Goal: Task Accomplishment & Management: Manage account settings

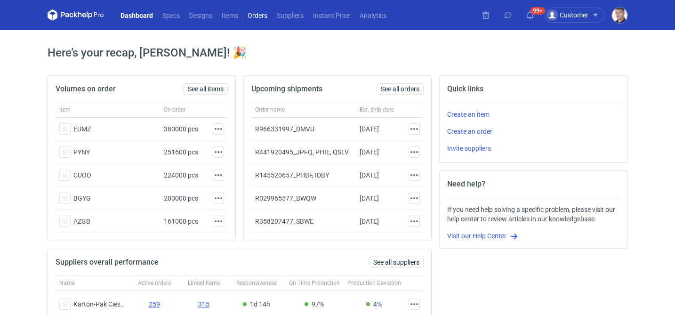
click at [255, 17] on link "Orders" at bounding box center [257, 14] width 29 height 11
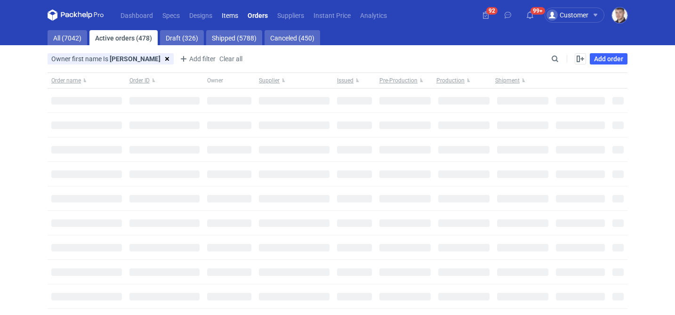
click at [234, 17] on link "Items" at bounding box center [230, 14] width 26 height 11
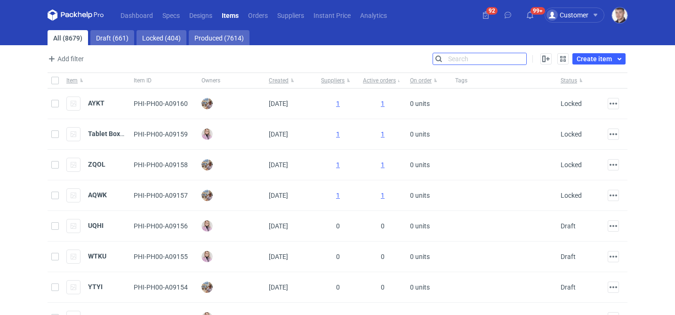
click at [523, 58] on input "Search" at bounding box center [479, 58] width 93 height 11
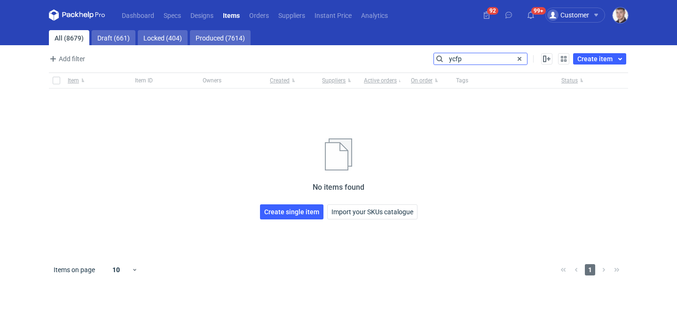
click at [466, 58] on input "ycfp" at bounding box center [480, 58] width 93 height 11
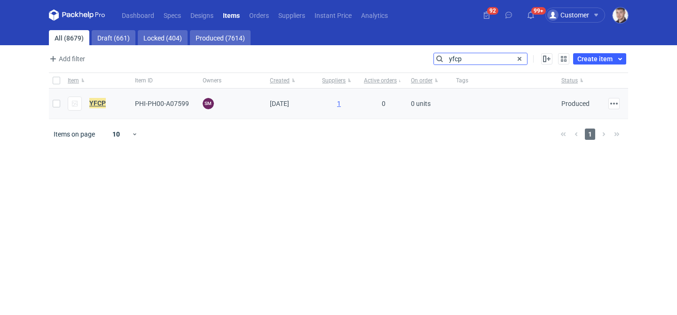
type input "yfcp"
click at [99, 105] on em "YFCP" at bounding box center [97, 103] width 16 height 10
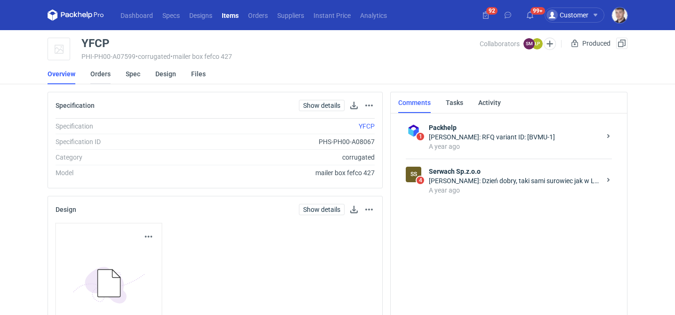
click at [109, 76] on link "Orders" at bounding box center [100, 74] width 20 height 21
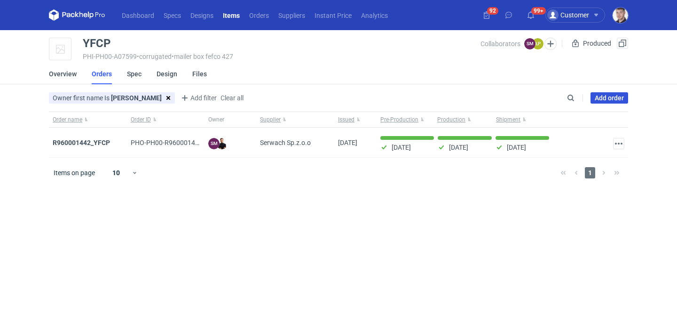
click at [604, 100] on link "Add order" at bounding box center [610, 97] width 38 height 11
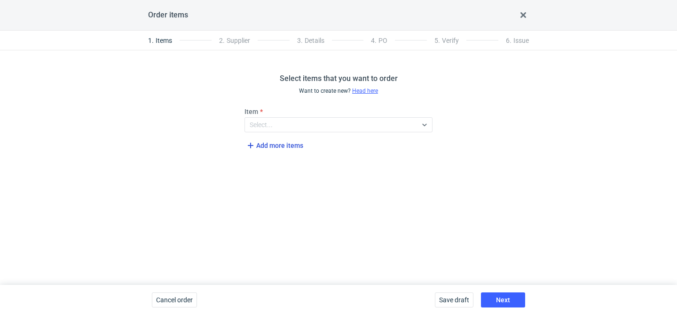
click at [295, 148] on span "Add more items" at bounding box center [274, 145] width 58 height 11
click at [290, 128] on div "Select..." at bounding box center [331, 124] width 172 height 13
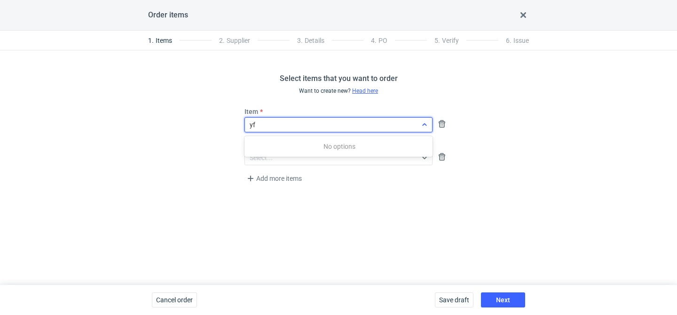
type input "yfc"
click at [286, 145] on em "(PHI-PH00-A07599)" at bounding box center [298, 147] width 59 height 8
click at [292, 155] on div "Select..." at bounding box center [331, 157] width 172 height 13
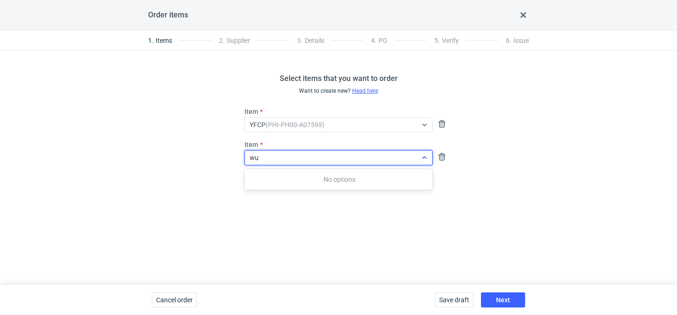
type input "wuk"
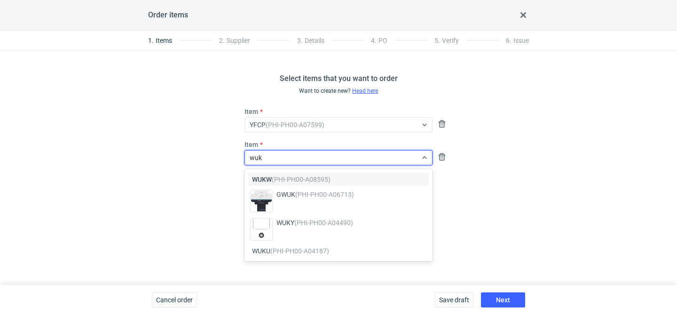
click at [276, 179] on em "(PHI-PH00-A08595)" at bounding box center [301, 179] width 59 height 8
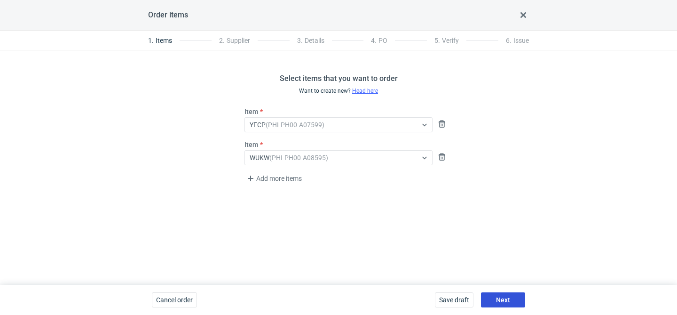
click at [504, 297] on span "Next" at bounding box center [503, 299] width 14 height 7
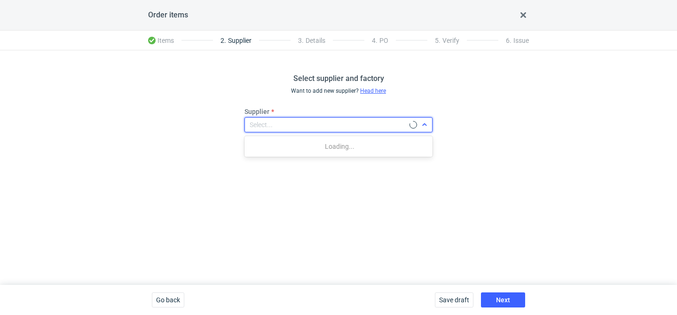
click at [308, 127] on div "Select..." at bounding box center [327, 124] width 165 height 13
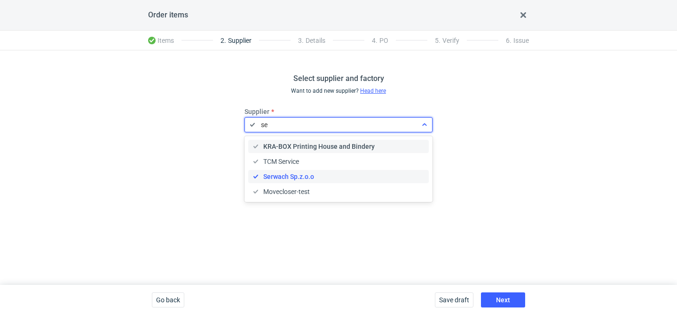
type input "ser"
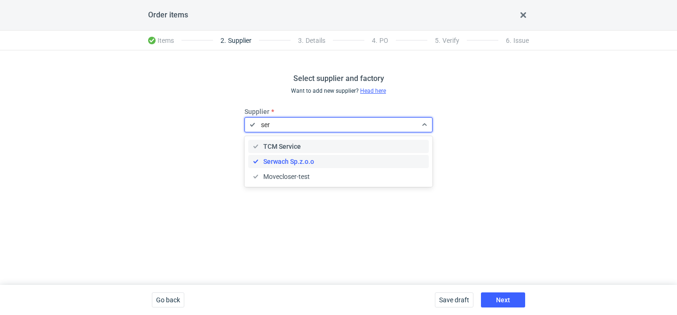
click at [271, 159] on span "Serwach Sp.z.o.o" at bounding box center [288, 161] width 51 height 9
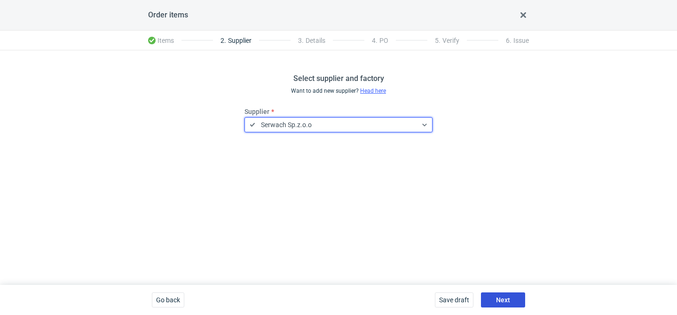
click at [516, 298] on button "Next" at bounding box center [503, 299] width 44 height 15
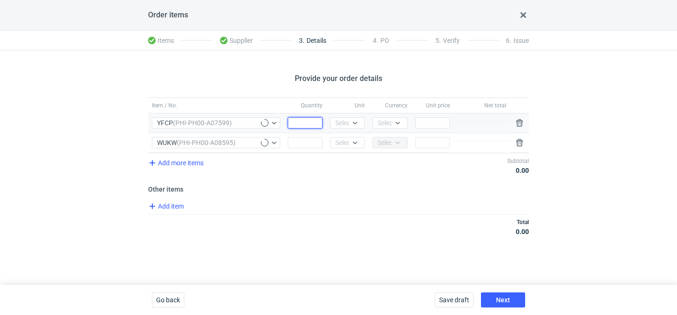
click at [305, 123] on input "Quantity" at bounding box center [305, 122] width 35 height 11
type input "2000"
click at [302, 145] on input "Quantity" at bounding box center [305, 142] width 35 height 11
type input "2000"
click at [349, 120] on div "Select..." at bounding box center [346, 122] width 23 height 9
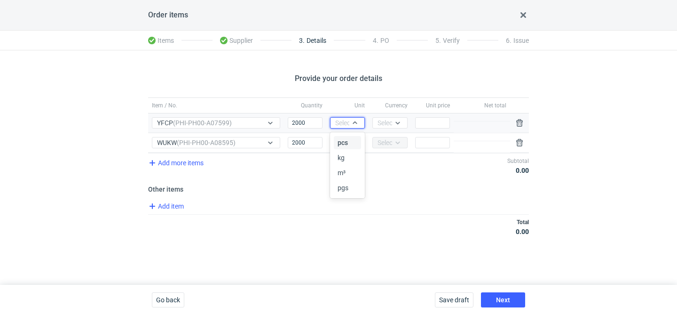
click at [343, 140] on span "pcs" at bounding box center [343, 142] width 10 height 9
click at [343, 140] on div "Select..." at bounding box center [346, 142] width 23 height 9
click at [341, 162] on span "pcs" at bounding box center [343, 162] width 10 height 9
click at [389, 127] on div "Select..." at bounding box center [389, 122] width 23 height 9
click at [387, 139] on span "PLN" at bounding box center [386, 142] width 13 height 9
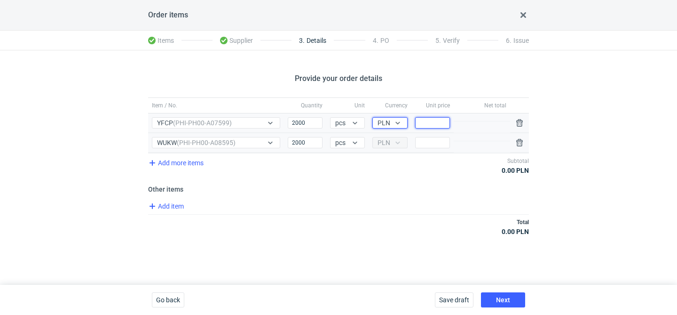
click at [440, 124] on input "Price" at bounding box center [432, 122] width 35 height 11
type input "4.61"
click at [425, 148] on div "Price" at bounding box center [433, 142] width 42 height 19
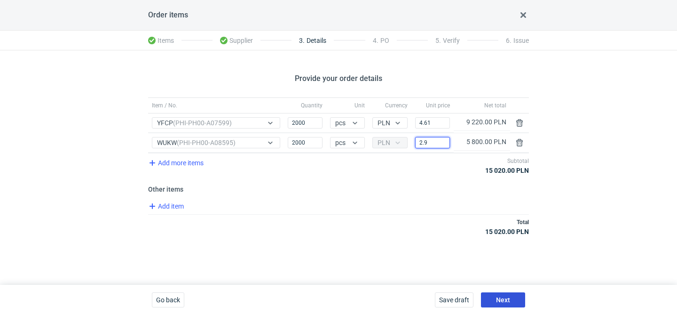
type input "2.9"
click at [504, 298] on span "Next" at bounding box center [503, 299] width 14 height 7
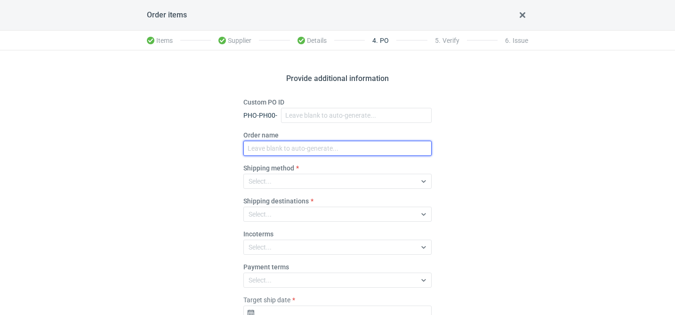
click at [266, 141] on input "Order name" at bounding box center [337, 148] width 188 height 15
paste input "R816050217"
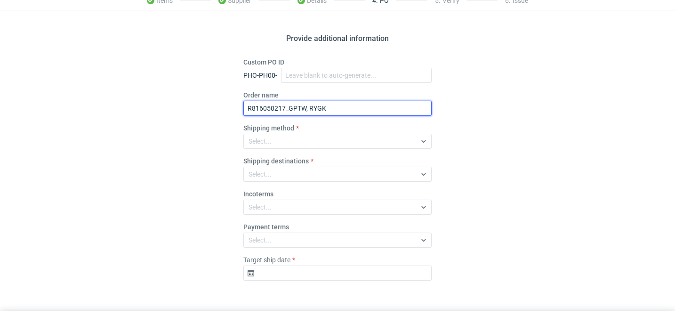
scroll to position [54, 0]
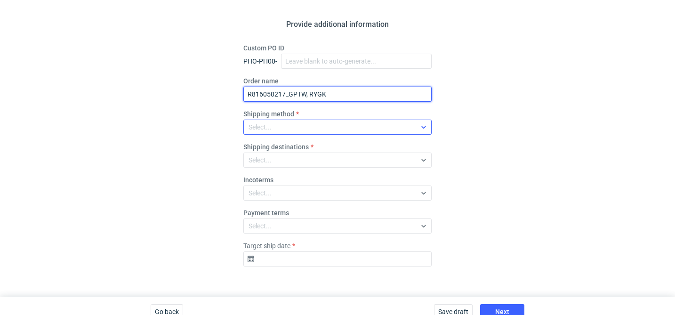
type input "R816050217_GPTW, RYGK"
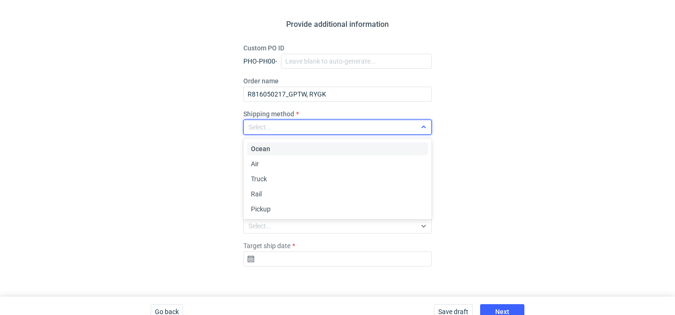
click at [275, 128] on div "Select..." at bounding box center [330, 126] width 172 height 13
click at [278, 211] on div "Pickup" at bounding box center [337, 208] width 173 height 9
click at [301, 250] on div "Target ship date" at bounding box center [337, 253] width 188 height 25
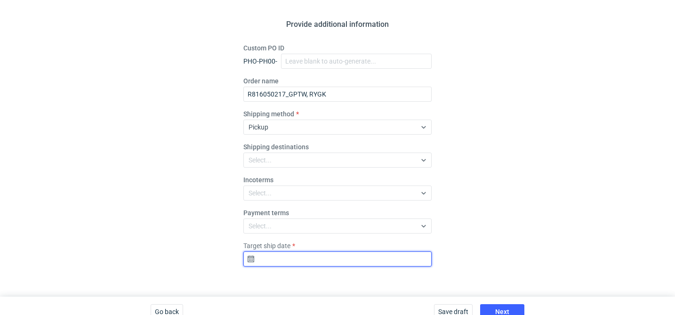
click at [297, 256] on input "Target ship date" at bounding box center [337, 258] width 188 height 15
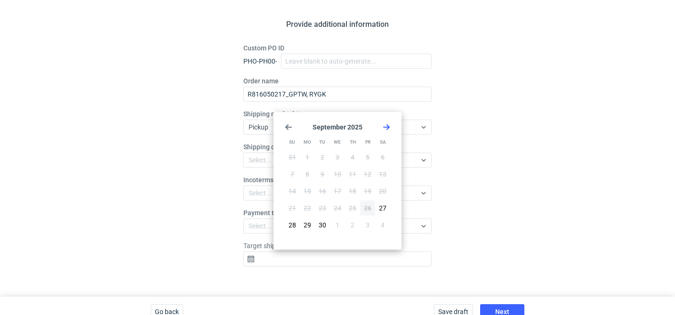
click at [387, 124] on icon "Go forward 1 month" at bounding box center [386, 127] width 8 height 8
click at [368, 191] on span "17" at bounding box center [368, 190] width 8 height 9
type input "2025-10-17"
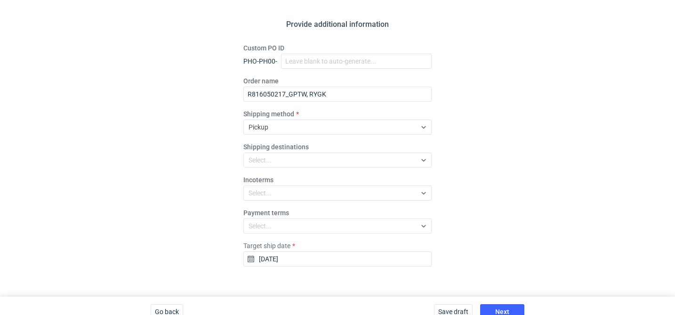
scroll to position [66, 0]
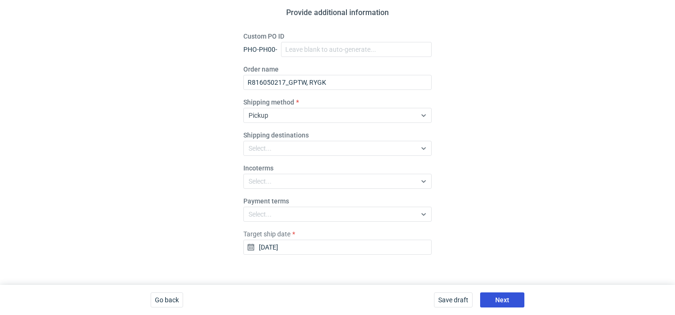
click at [509, 299] on button "Next" at bounding box center [502, 299] width 44 height 15
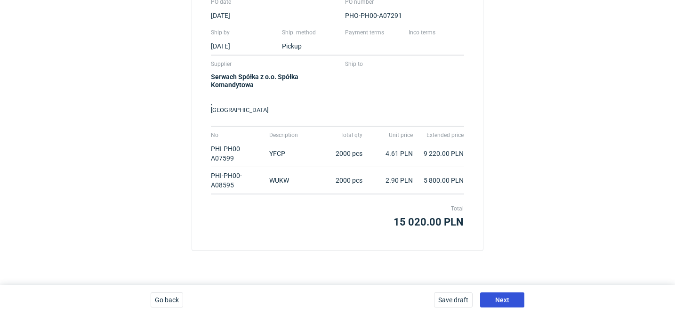
click at [509, 299] on button "Next" at bounding box center [502, 299] width 44 height 15
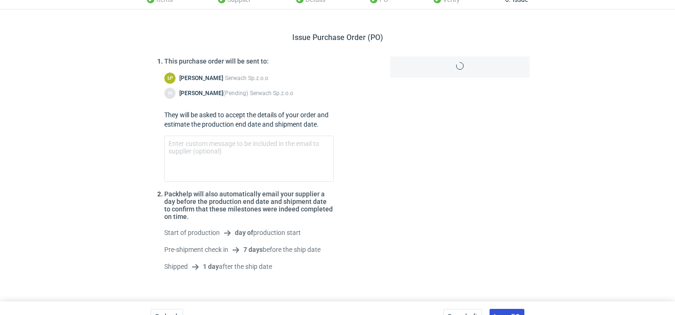
scroll to position [57, 0]
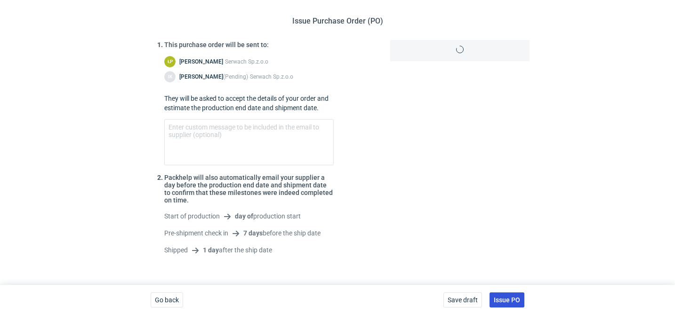
click at [509, 299] on span "Issue PO" at bounding box center [507, 299] width 26 height 7
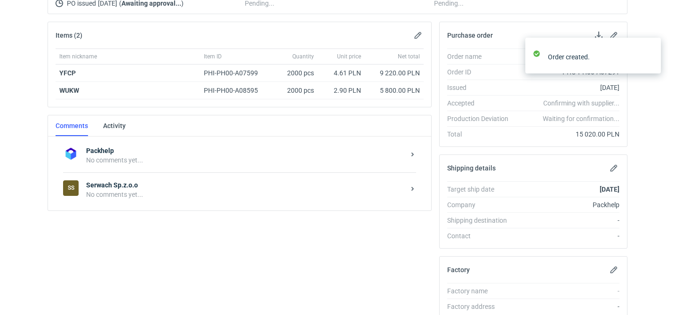
scroll to position [124, 0]
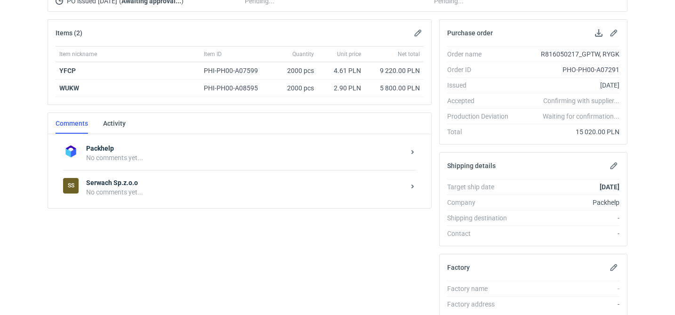
click at [214, 201] on div "SS Serwach Sp.z.o.o No comments yet..." at bounding box center [239, 187] width 353 height 34
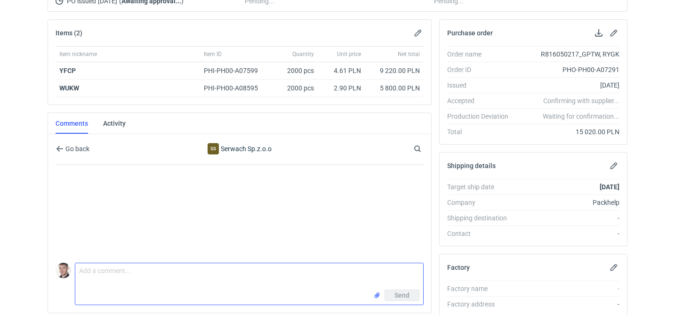
click at [127, 271] on textarea "Comment message" at bounding box center [249, 276] width 348 height 26
paste textarea "CBHC - 4"
paste textarea "CBHB - 1"
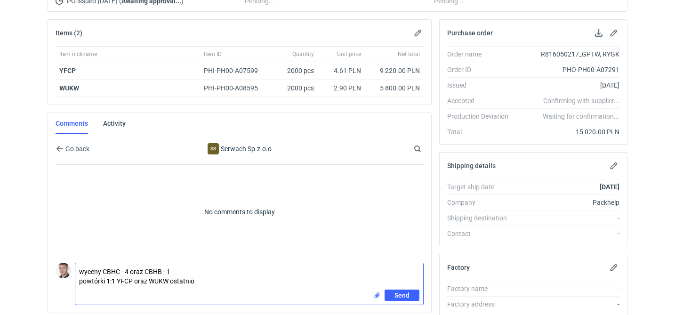
type textarea "wyceny CBHC - 4 oraz CBHB - 1 powtórki 1:1 YFCP oraz WUKW ostatnio"
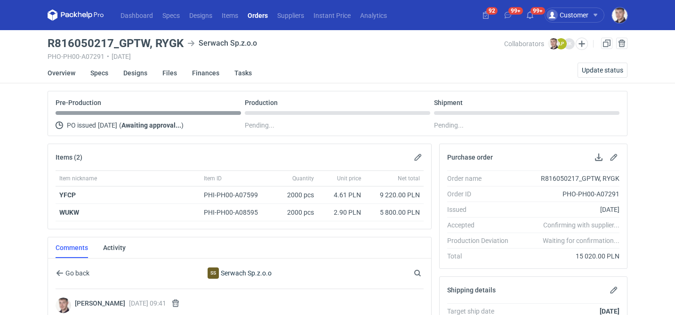
click at [84, 73] on li "Overview" at bounding box center [69, 73] width 43 height 21
click at [92, 74] on link "Specs" at bounding box center [99, 73] width 18 height 21
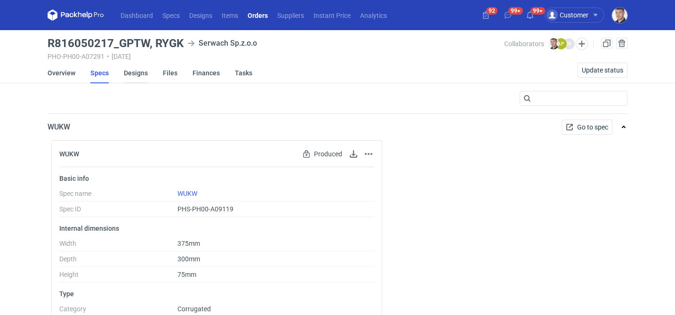
click at [130, 79] on link "Designs" at bounding box center [136, 73] width 24 height 21
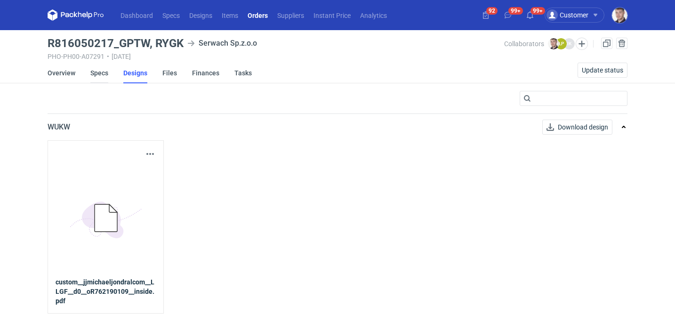
click at [105, 74] on link "Specs" at bounding box center [99, 73] width 18 height 21
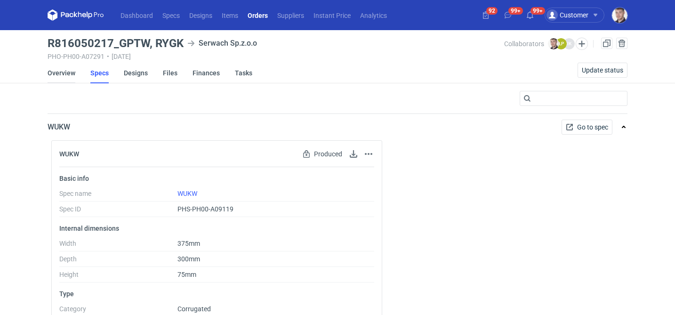
click at [68, 69] on link "Overview" at bounding box center [62, 73] width 28 height 21
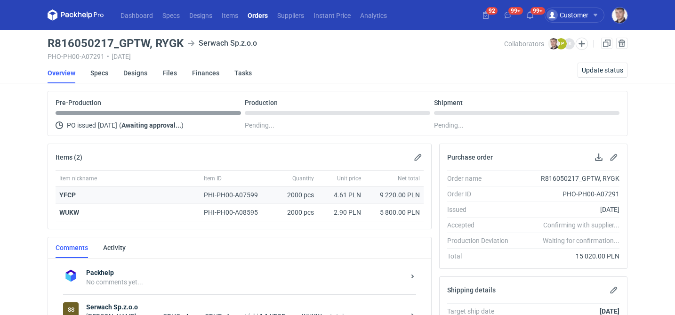
click at [71, 197] on strong "YFCP" at bounding box center [67, 195] width 16 height 8
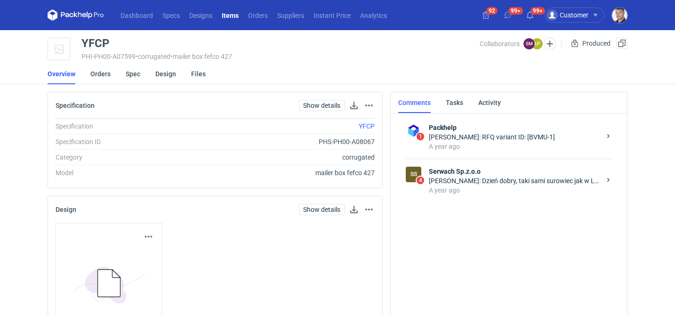
click at [469, 183] on div "Łukasz Postawa: Dzień dobry, taki sami surowiec jak w LLGF - KRAFT/KRAFT" at bounding box center [515, 180] width 172 height 9
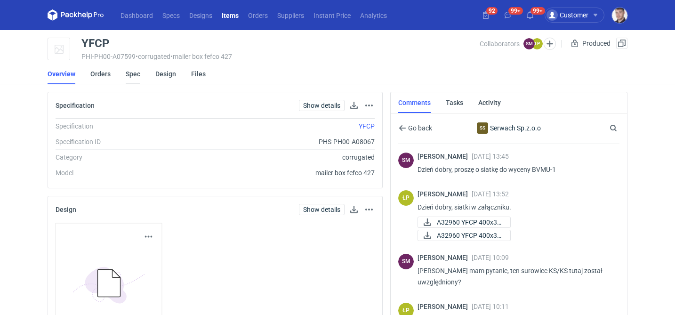
click at [129, 74] on link "Spec" at bounding box center [133, 74] width 15 height 21
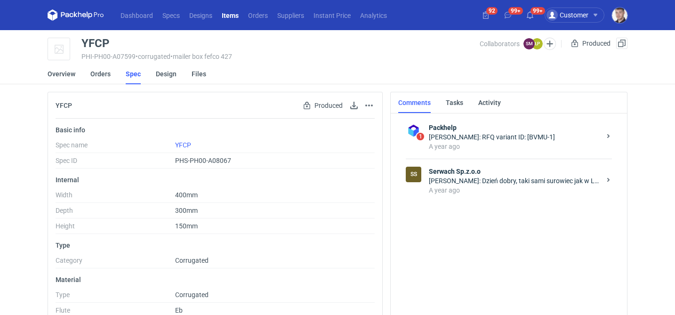
click at [111, 76] on li "Orders" at bounding box center [107, 74] width 35 height 21
click at [104, 76] on link "Orders" at bounding box center [100, 74] width 20 height 21
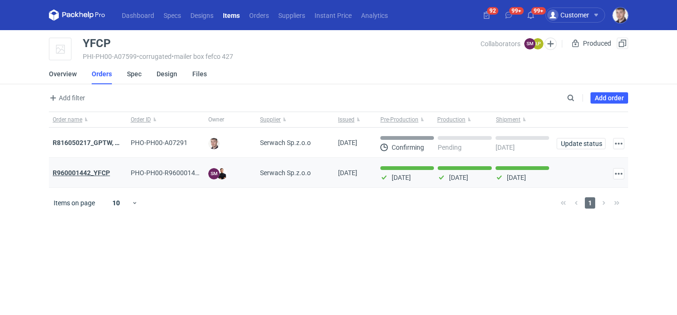
click at [92, 172] on strong "R960001442_YFCP" at bounding box center [81, 173] width 57 height 8
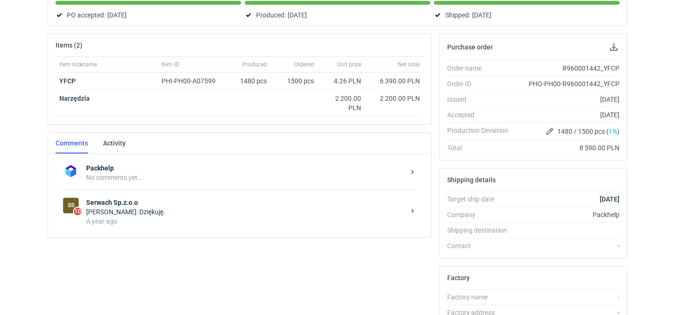
scroll to position [150, 0]
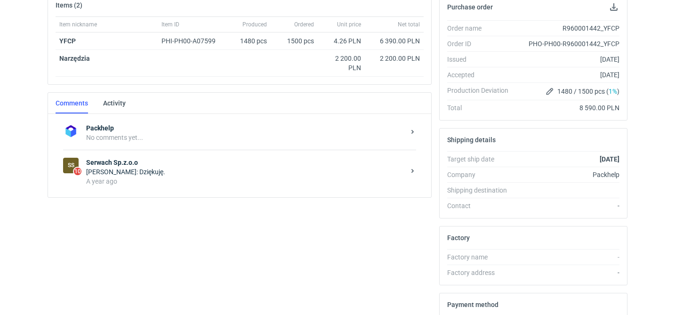
click at [202, 183] on div "A year ago" at bounding box center [245, 180] width 319 height 9
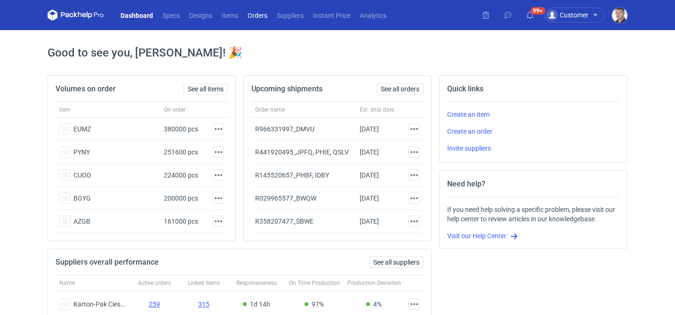
click at [252, 16] on link "Orders" at bounding box center [257, 14] width 29 height 11
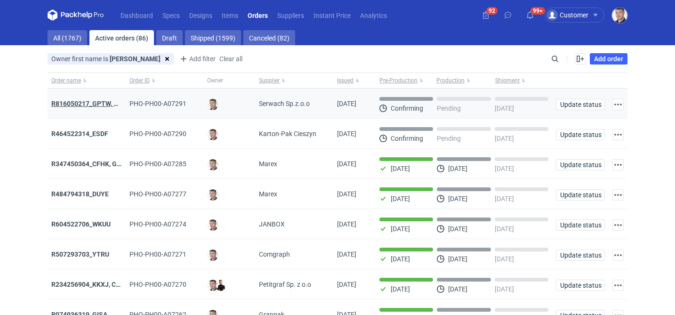
click at [104, 104] on strong "R816050217_GPTW, RYGK" at bounding box center [91, 104] width 80 height 8
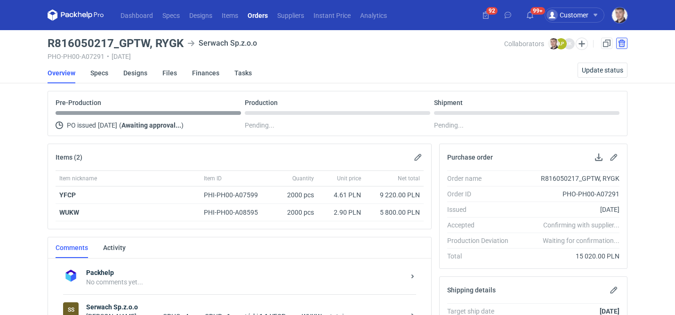
click at [625, 45] on button "button" at bounding box center [621, 43] width 11 height 11
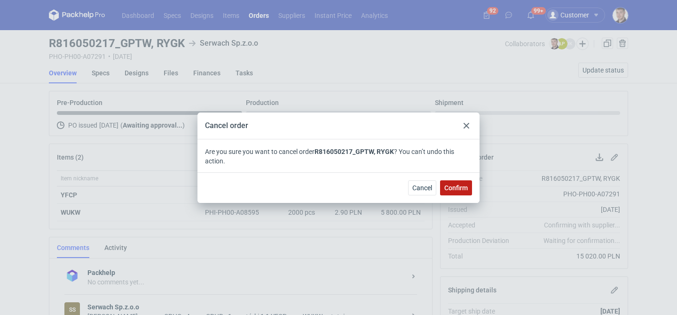
click at [460, 188] on span "Confirm" at bounding box center [457, 187] width 24 height 7
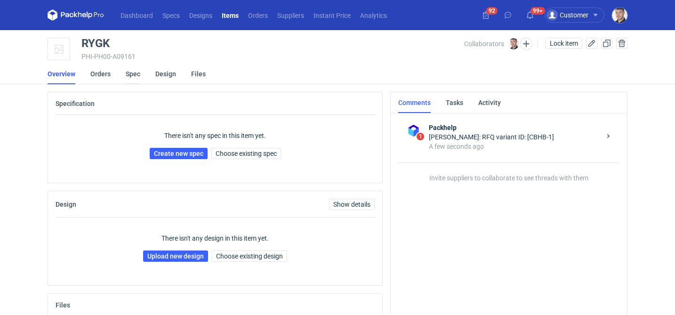
click at [131, 78] on link "Spec" at bounding box center [133, 74] width 15 height 21
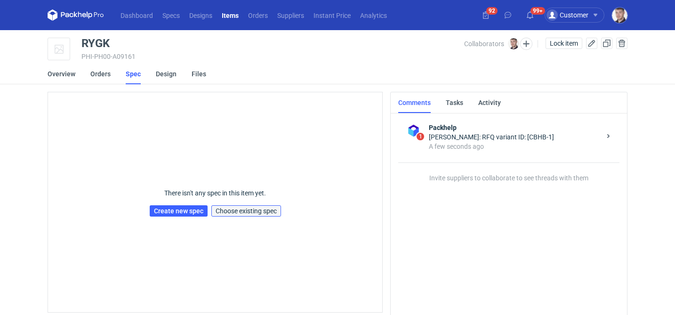
click at [246, 214] on span "Choose existing spec" at bounding box center [245, 210] width 61 height 7
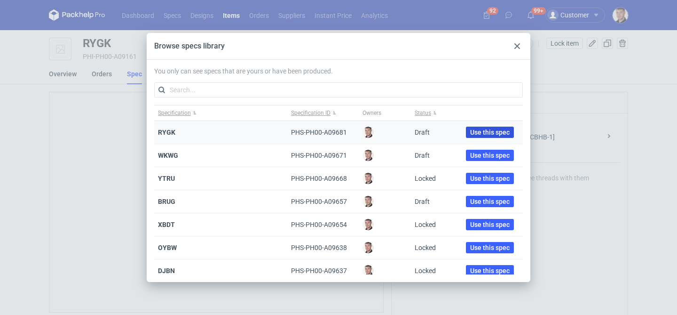
click at [473, 129] on span "Use this spec" at bounding box center [490, 132] width 40 height 7
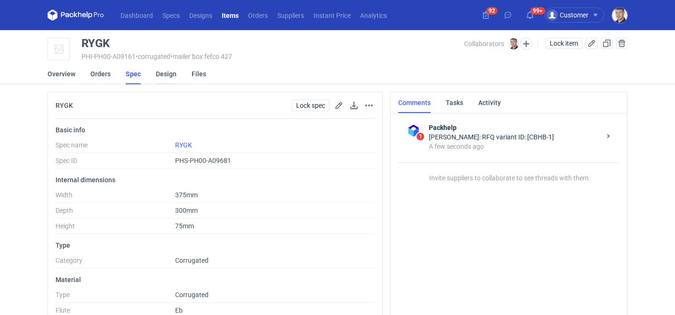
click at [169, 73] on link "Design" at bounding box center [166, 74] width 21 height 21
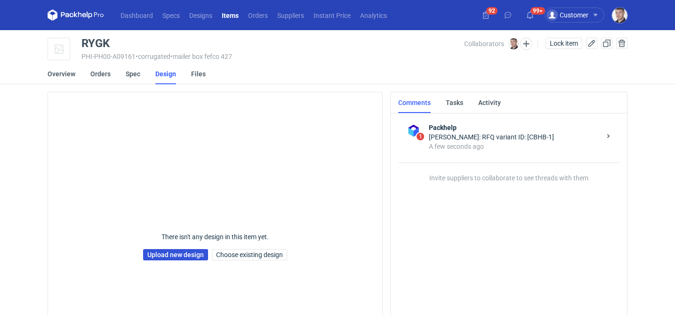
click at [174, 255] on link "Upload new design" at bounding box center [175, 254] width 65 height 11
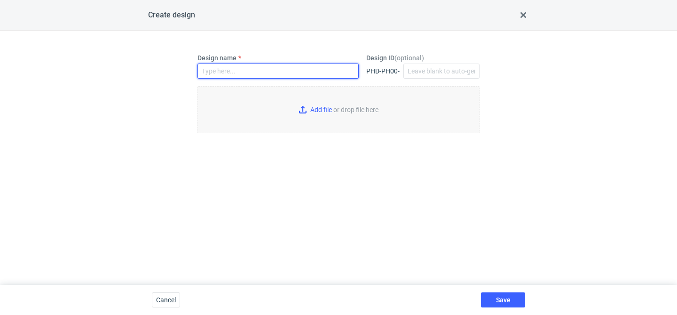
click at [232, 68] on input "Design name" at bounding box center [278, 71] width 161 height 15
type input "RYGK"
click at [305, 111] on input "Add file or drop file here" at bounding box center [339, 109] width 282 height 47
type input "C:\fakepath\custom-jjmichaeljondralcom-llgf-d0-or762190109-inside (1).pdf"
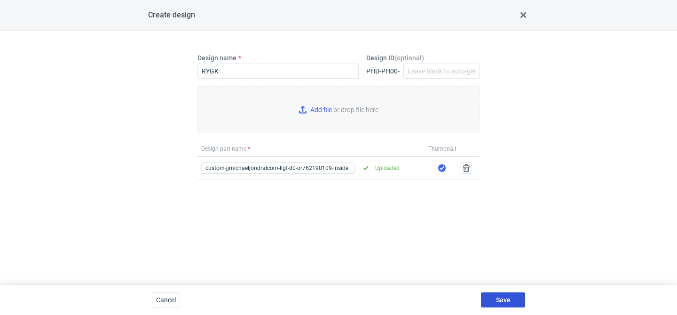
click at [497, 303] on span "Save" at bounding box center [503, 299] width 15 height 7
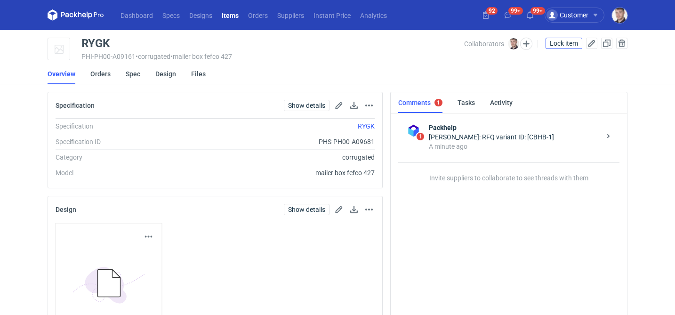
click at [557, 44] on span "Lock item" at bounding box center [563, 43] width 28 height 7
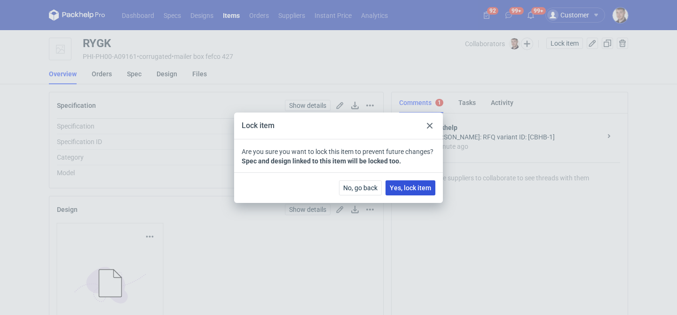
click at [410, 193] on button "Yes, lock item" at bounding box center [411, 187] width 50 height 15
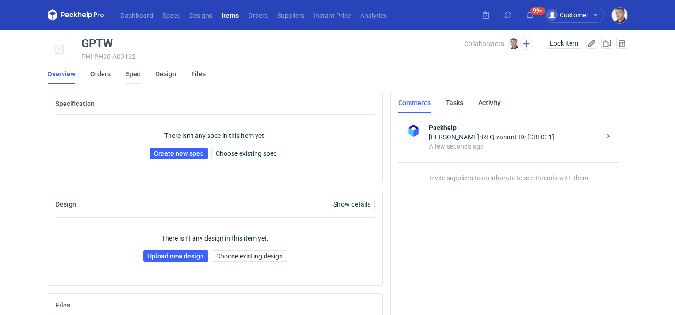
click at [135, 75] on link "Spec" at bounding box center [133, 74] width 15 height 21
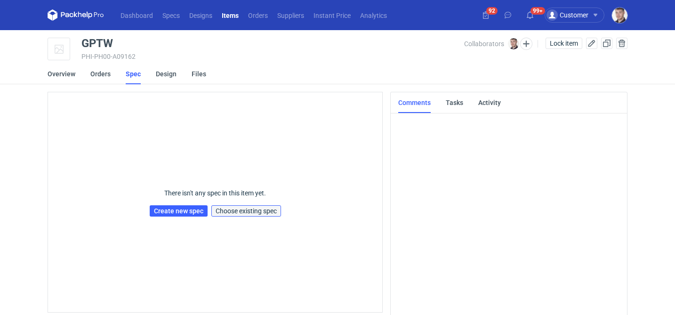
click at [264, 212] on span "Choose existing spec" at bounding box center [245, 210] width 61 height 7
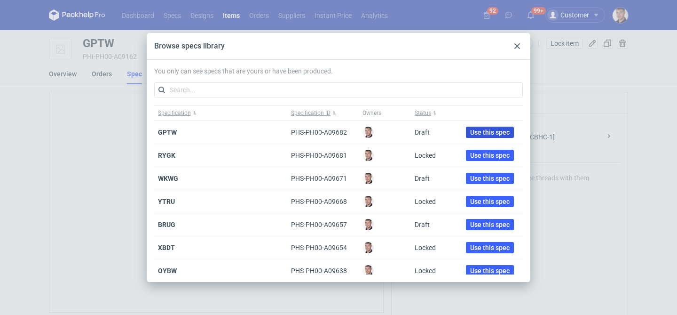
click at [479, 134] on span "Use this spec" at bounding box center [490, 132] width 40 height 7
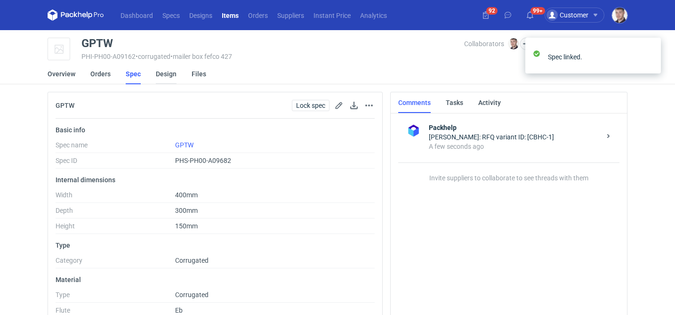
click at [165, 76] on link "Design" at bounding box center [166, 74] width 21 height 21
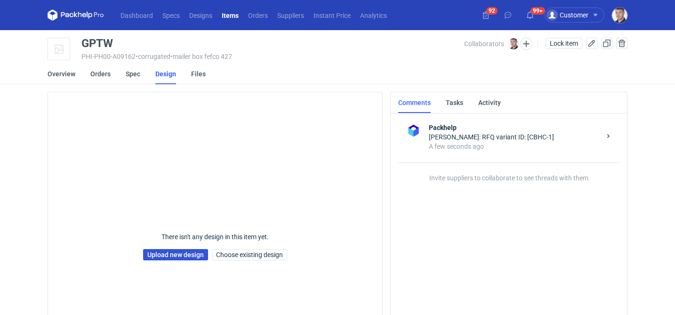
click at [163, 252] on link "Upload new design" at bounding box center [175, 254] width 65 height 11
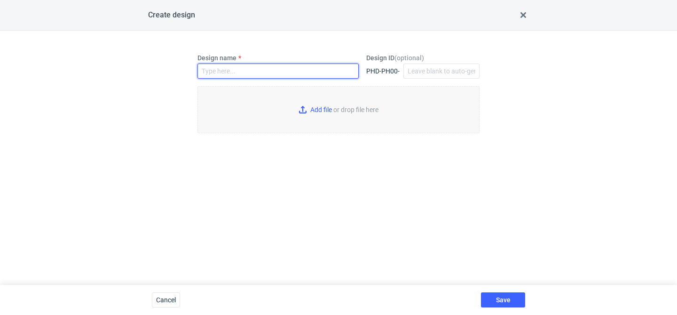
click at [244, 71] on input "Design name" at bounding box center [278, 71] width 161 height 15
type input "GPTW"
click at [323, 116] on input "Add file or drop file here" at bounding box center [339, 109] width 282 height 47
type input "C:\fakepath\custom__custom____YFCP__d0__oR960001442.pdf"
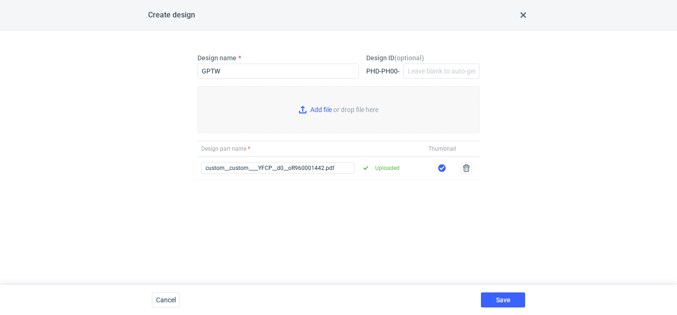
click at [494, 291] on div "Save" at bounding box center [504, 300] width 52 height 30
click at [492, 294] on button "Save" at bounding box center [503, 299] width 44 height 15
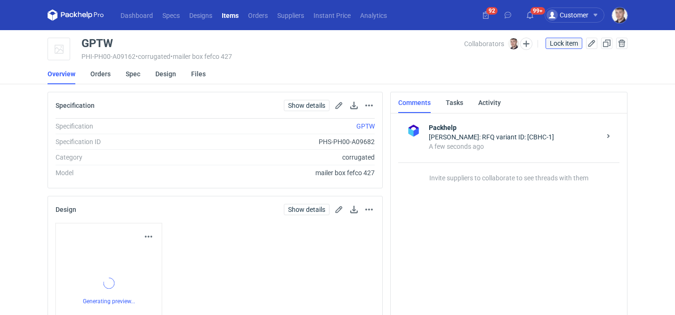
click at [562, 43] on span "Lock item" at bounding box center [563, 43] width 28 height 7
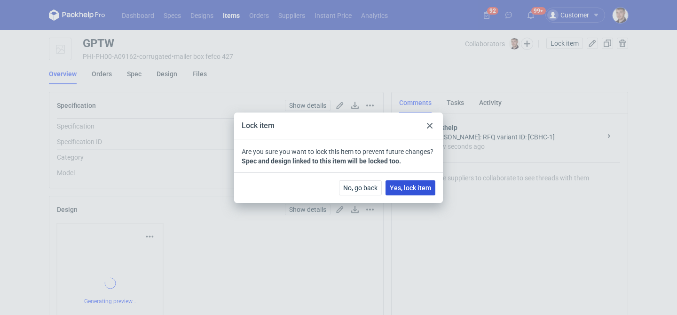
click at [403, 186] on span "Yes, lock item" at bounding box center [410, 187] width 41 height 7
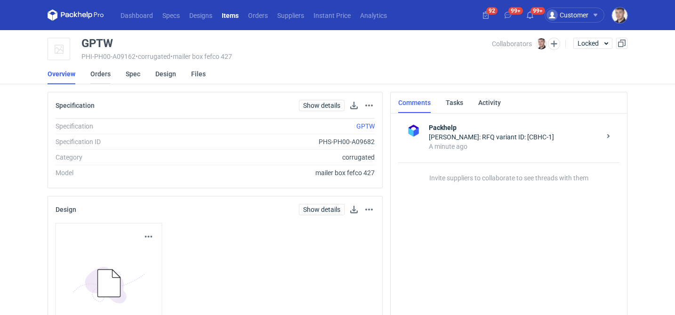
click at [105, 76] on link "Orders" at bounding box center [100, 74] width 20 height 21
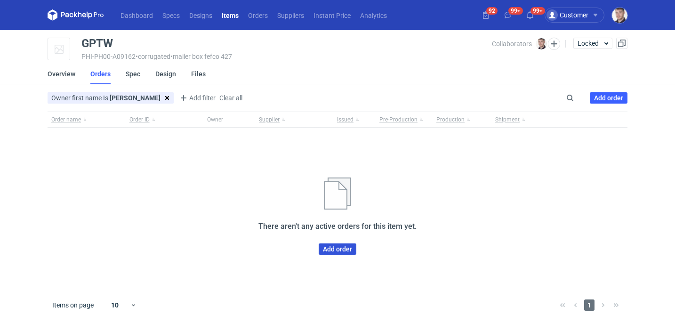
click at [333, 250] on link "Add order" at bounding box center [338, 248] width 38 height 11
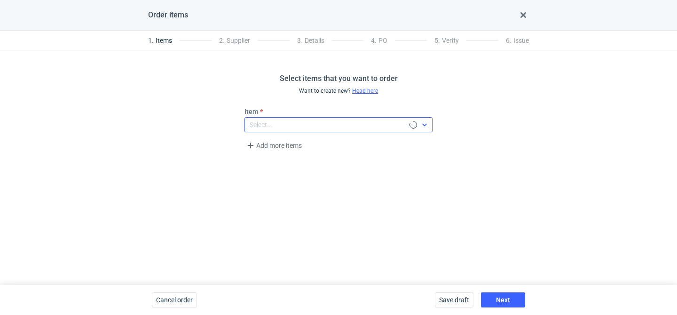
click at [275, 128] on div "Select..." at bounding box center [327, 124] width 165 height 13
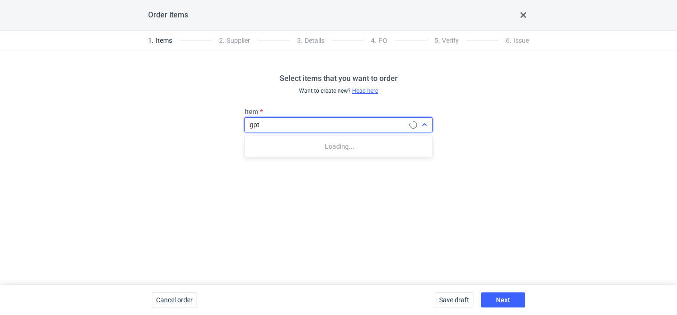
type input "gptw"
click at [266, 153] on div "GPTW (PHI-PH00-A09162)" at bounding box center [339, 146] width 183 height 17
click at [271, 148] on span "GPTW (PHI-PH00-A09162)" at bounding box center [291, 146] width 78 height 9
click at [270, 149] on span "Add more items" at bounding box center [274, 145] width 58 height 11
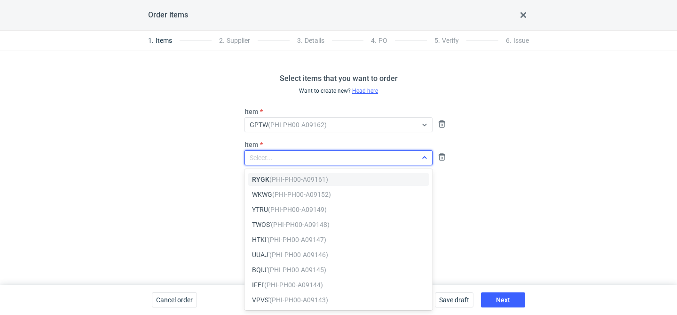
click at [258, 159] on div "Select..." at bounding box center [261, 157] width 23 height 9
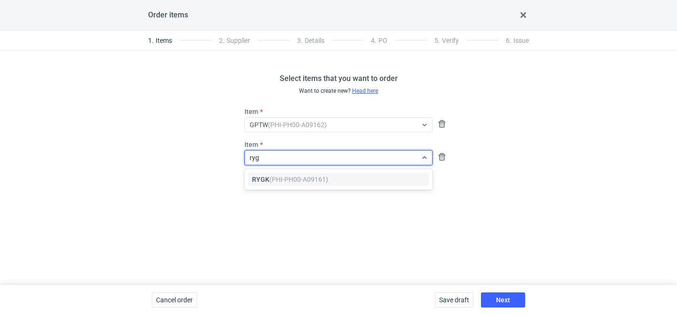
type input "rygk"
click at [261, 179] on span "RYGK (PHI-PH00-A09161)" at bounding box center [290, 179] width 76 height 9
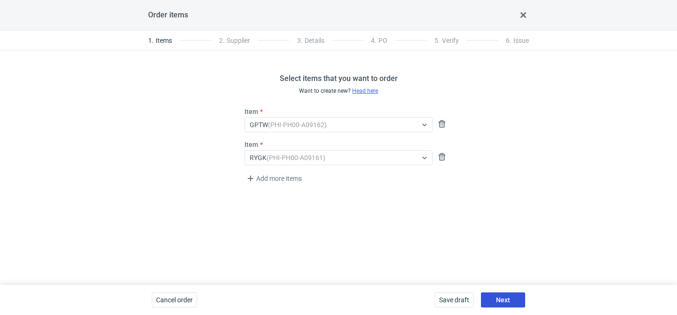
click at [500, 294] on button "Next" at bounding box center [503, 299] width 44 height 15
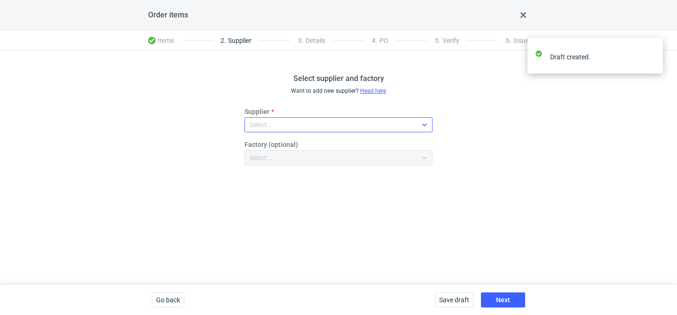
click at [287, 132] on div "Select..." at bounding box center [339, 124] width 188 height 15
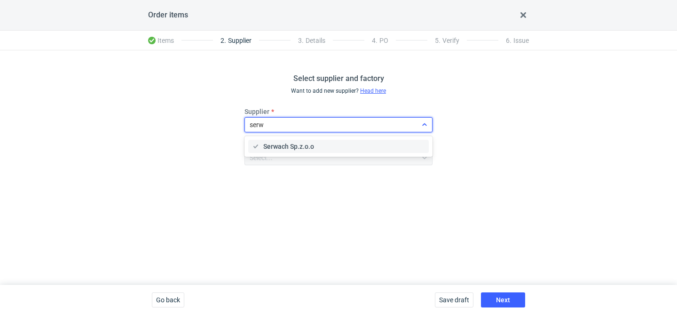
type input "serwa"
click at [294, 137] on div "Serwach Sp.z.o.o" at bounding box center [339, 146] width 188 height 21
click at [291, 145] on span "Serwach Sp.z.o.o" at bounding box center [288, 146] width 51 height 9
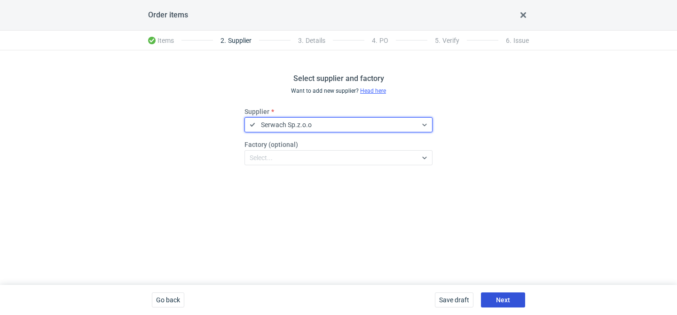
click at [497, 299] on span "Next" at bounding box center [503, 299] width 14 height 7
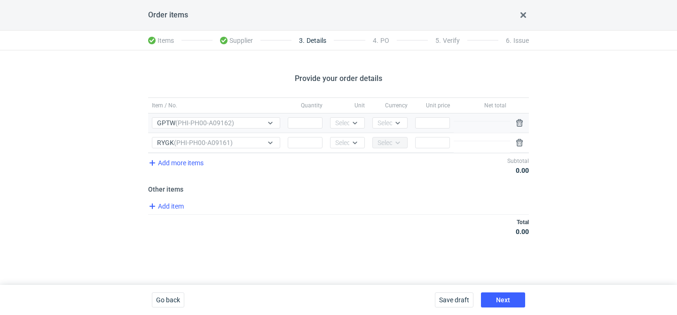
click at [296, 116] on div "Quantity" at bounding box center [305, 122] width 42 height 19
click at [298, 119] on input "Quantity" at bounding box center [305, 122] width 35 height 11
type input "2000"
click at [297, 139] on input "Quantity" at bounding box center [305, 142] width 35 height 11
type input "2000"
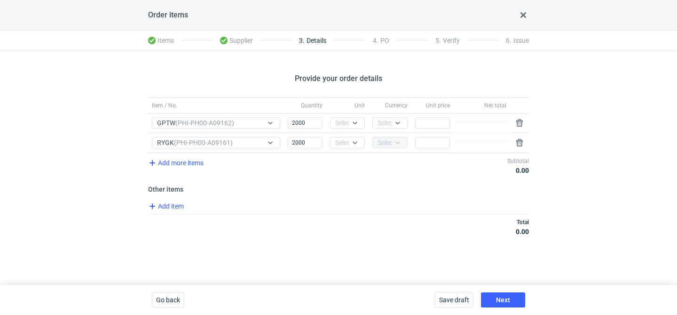
click at [350, 111] on div "Unit" at bounding box center [347, 105] width 42 height 15
click at [346, 121] on div "Select..." at bounding box center [346, 122] width 23 height 9
click at [344, 141] on span "pcs" at bounding box center [343, 142] width 10 height 9
click at [344, 141] on div "Select..." at bounding box center [346, 142] width 23 height 9
click at [343, 162] on span "pcs" at bounding box center [343, 162] width 10 height 9
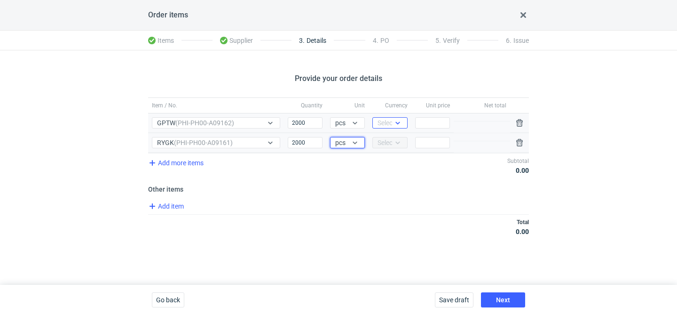
click at [386, 125] on div "Select..." at bounding box center [389, 122] width 23 height 9
click at [385, 137] on div "PLN" at bounding box center [389, 142] width 27 height 13
click at [422, 127] on input "Price" at bounding box center [432, 122] width 35 height 11
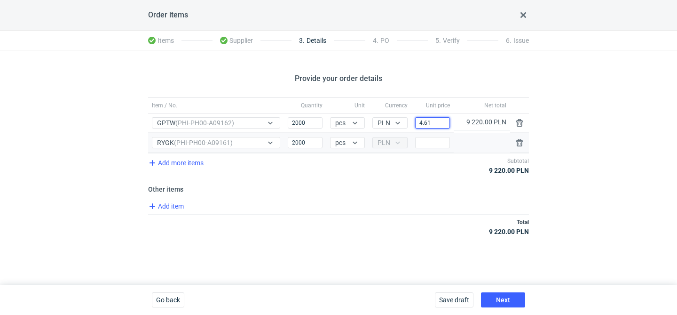
type input "4.61"
click at [439, 142] on input "Price" at bounding box center [432, 142] width 35 height 11
type input "2.9"
click at [503, 295] on button "Next" at bounding box center [503, 299] width 44 height 15
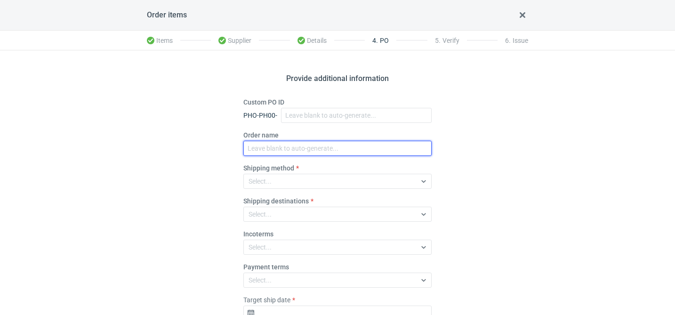
click at [260, 143] on input "Order name" at bounding box center [337, 148] width 188 height 15
paste input "R816050217"
type input "R816050217_GPTW, RYGK"
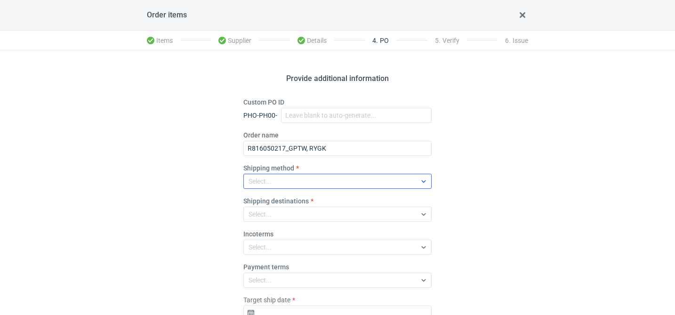
click at [310, 180] on div "Select..." at bounding box center [330, 181] width 172 height 13
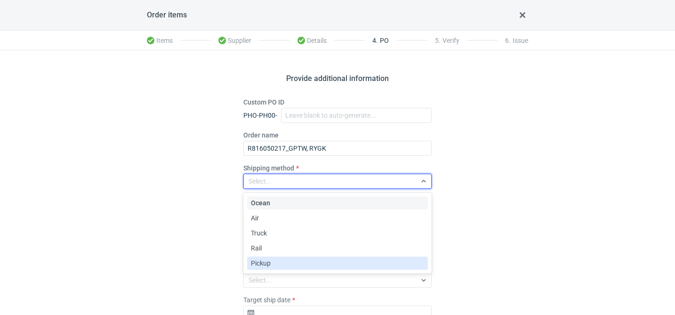
click at [279, 263] on div "Pickup" at bounding box center [337, 262] width 173 height 9
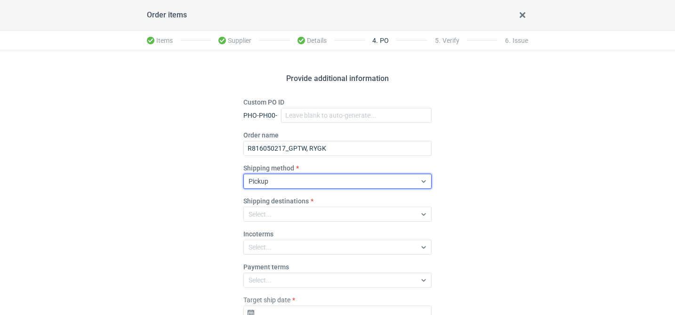
scroll to position [66, 0]
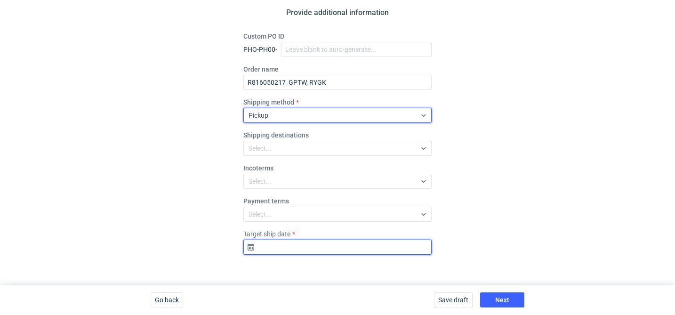
click at [294, 246] on input "Target ship date" at bounding box center [337, 246] width 188 height 15
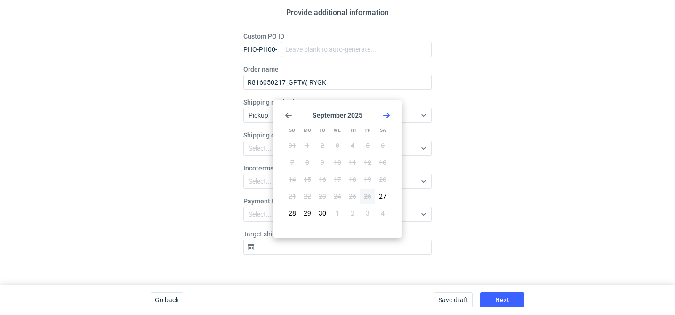
click at [386, 116] on icon "Go forward 1 month" at bounding box center [386, 115] width 8 height 8
click at [363, 177] on button "17" at bounding box center [367, 179] width 15 height 15
type input "2025-10-17"
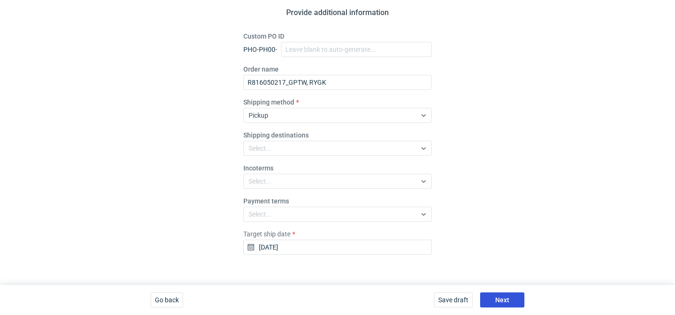
click at [502, 301] on span "Next" at bounding box center [502, 299] width 14 height 7
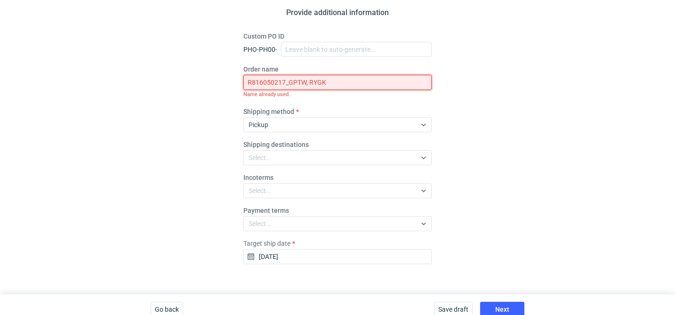
click at [371, 81] on input "R816050217_GPTW, RYGK" at bounding box center [337, 82] width 188 height 15
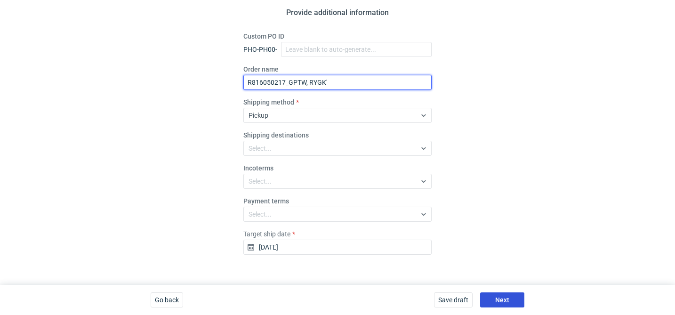
type input "R816050217_GPTW, RYGK'"
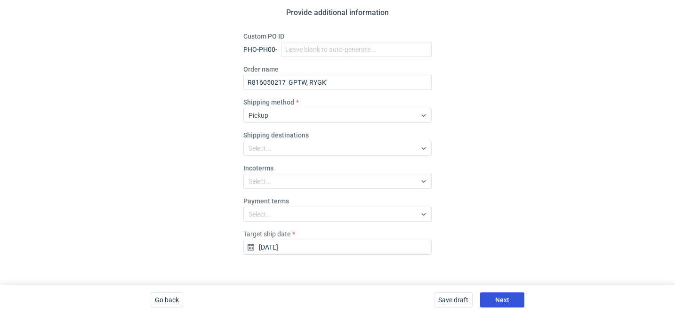
click at [494, 295] on button "Next" at bounding box center [502, 299] width 44 height 15
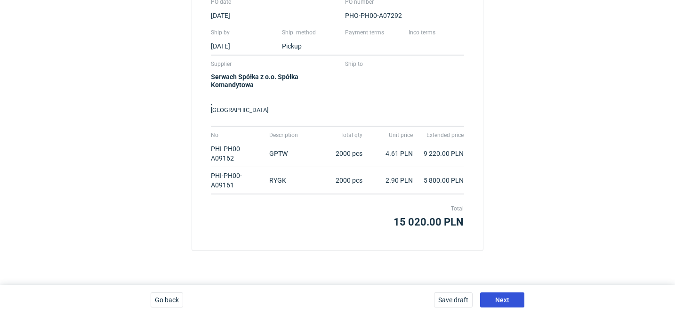
click at [523, 300] on button "Next" at bounding box center [502, 299] width 44 height 15
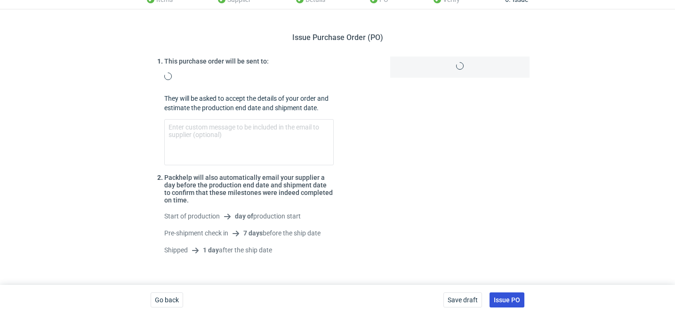
scroll to position [57, 0]
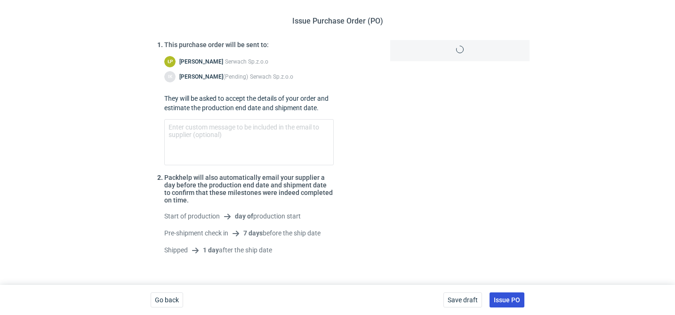
click at [523, 300] on button "Issue PO" at bounding box center [506, 299] width 35 height 15
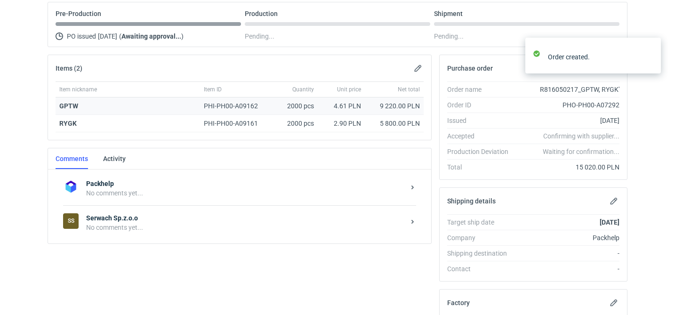
scroll to position [137, 0]
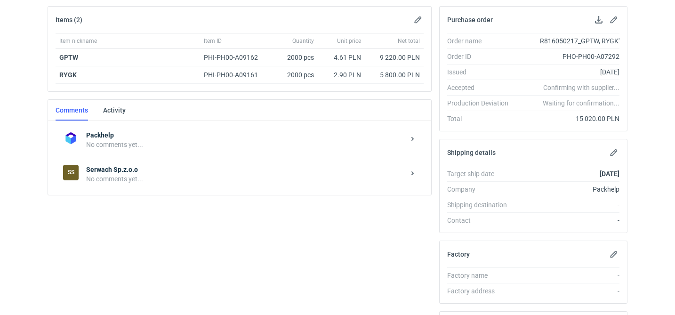
click at [196, 181] on div "No comments yet..." at bounding box center [245, 178] width 319 height 9
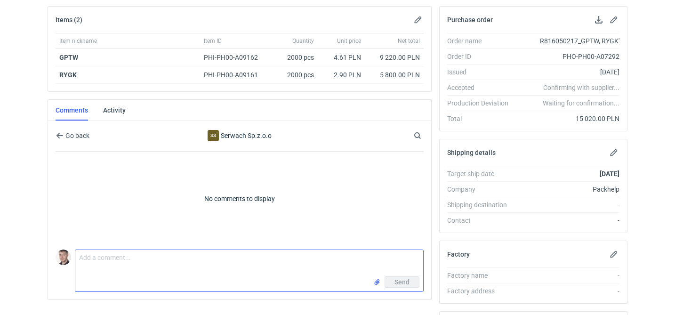
click at [193, 253] on textarea "Comment message" at bounding box center [249, 263] width 348 height 26
paste textarea "CBHB - 1"
paste textarea "CBHC - 4"
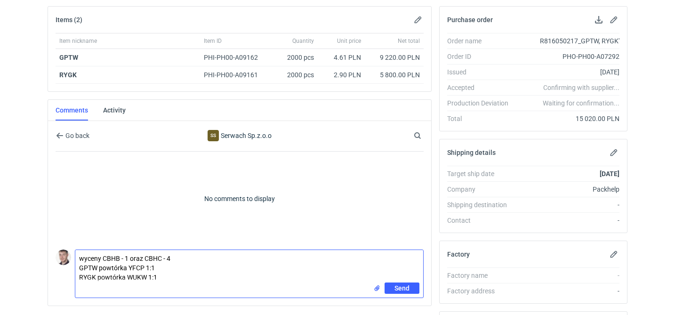
type textarea "wyceny CBHB - 1 oraz CBHC - 4 GPTW powtórka YFCP 1:1 RYGK powtórka WUKW 1:1"
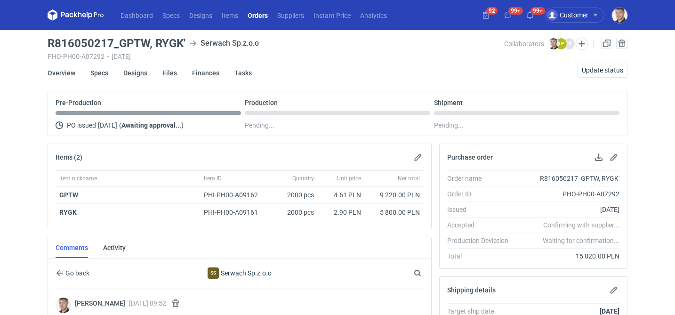
click at [262, 10] on link "Orders" at bounding box center [258, 14] width 30 height 11
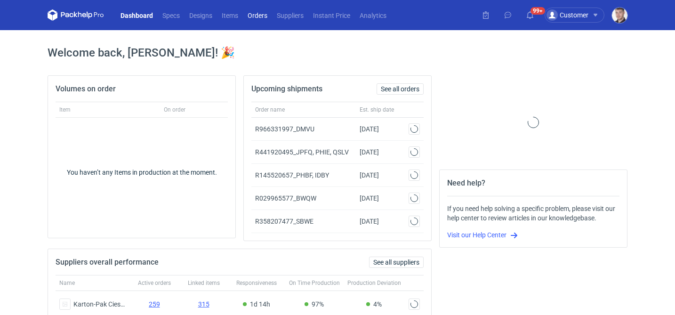
click at [258, 17] on link "Orders" at bounding box center [257, 14] width 29 height 11
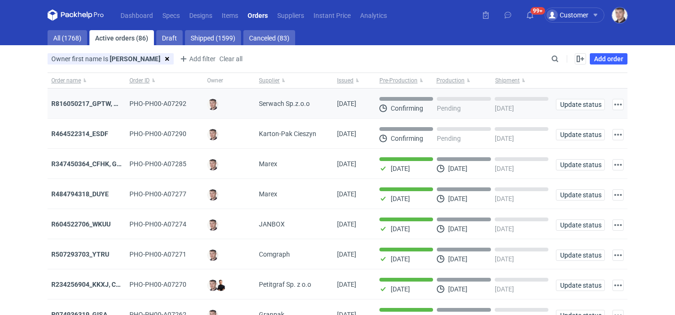
click at [93, 98] on div "R816050217_GPTW, RYGK'" at bounding box center [87, 103] width 78 height 30
click at [86, 104] on strong "R816050217_GPTW, RYGK'" at bounding box center [91, 104] width 80 height 8
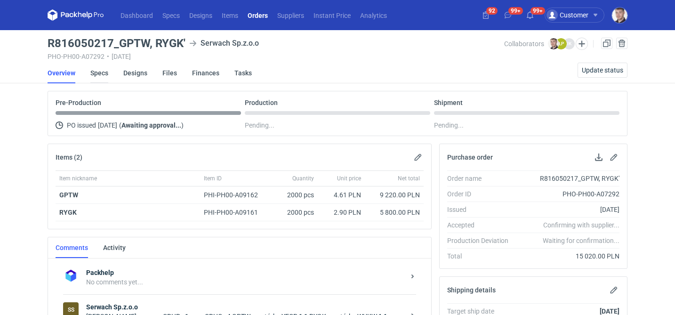
click at [93, 75] on link "Specs" at bounding box center [99, 73] width 18 height 21
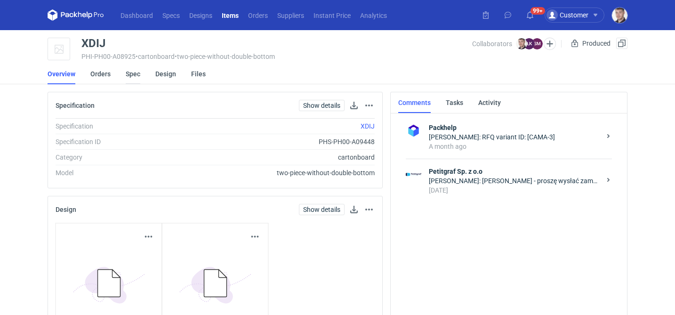
click at [129, 75] on link "Spec" at bounding box center [133, 74] width 15 height 21
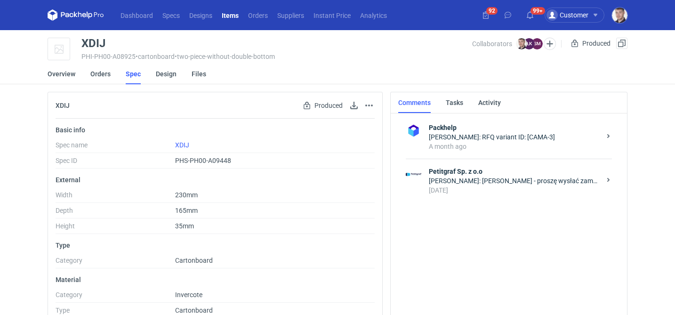
click at [504, 164] on div "Petitgraf Sp. z o.o [PERSON_NAME]: [PERSON_NAME] - proszę wysłać zamówienie. [P…" at bounding box center [509, 181] width 206 height 44
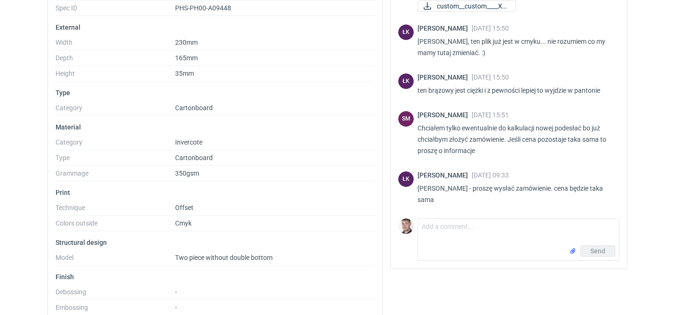
scroll to position [153, 0]
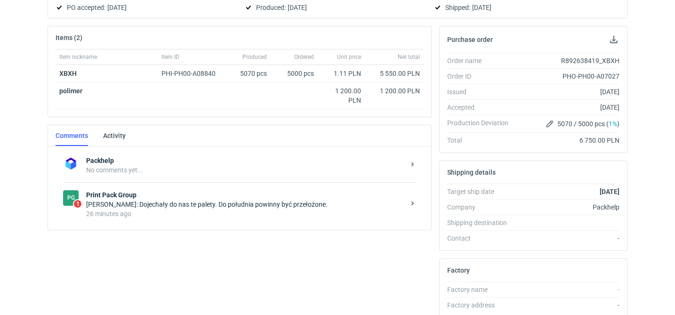
click at [238, 207] on div "[PERSON_NAME]: Dojechały do nas te palety. Do południa powinny być przełożone." at bounding box center [245, 203] width 319 height 9
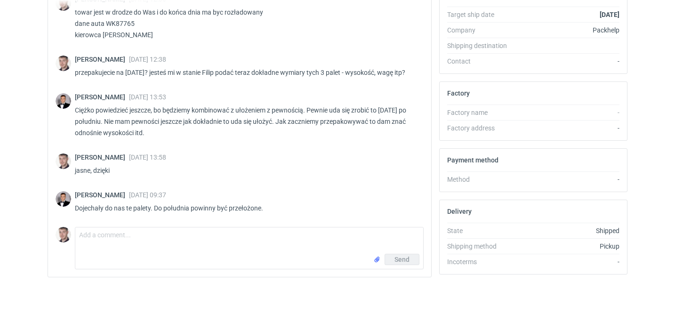
scroll to position [634, 0]
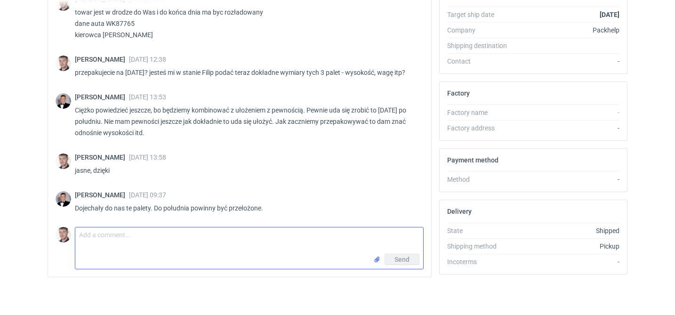
click at [210, 234] on textarea "Comment message" at bounding box center [249, 240] width 348 height 26
type textarea "ok, czekam w takim razie na info odnośnie wymiarów"
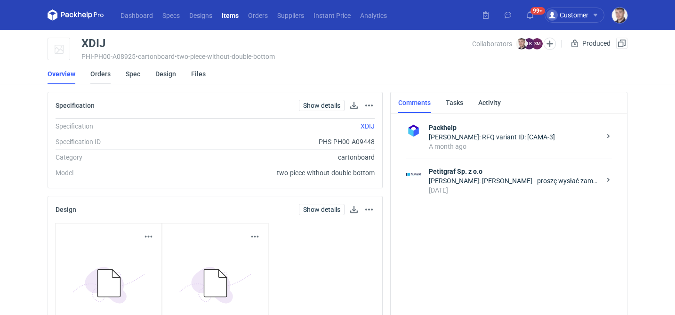
click at [108, 73] on link "Orders" at bounding box center [100, 74] width 20 height 21
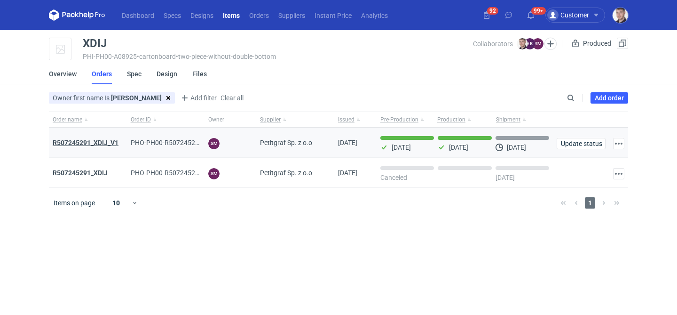
click at [106, 141] on strong "R507245291_XDIJ_V1" at bounding box center [86, 143] width 66 height 8
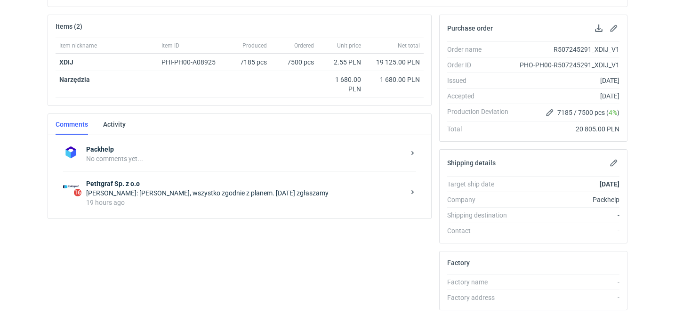
click at [241, 201] on div "19 hours ago" at bounding box center [245, 202] width 319 height 9
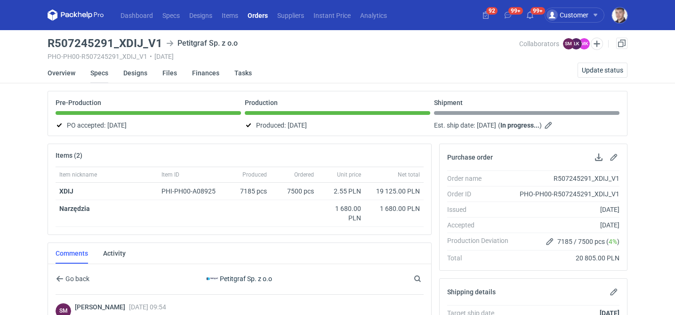
click at [100, 70] on link "Specs" at bounding box center [99, 73] width 18 height 21
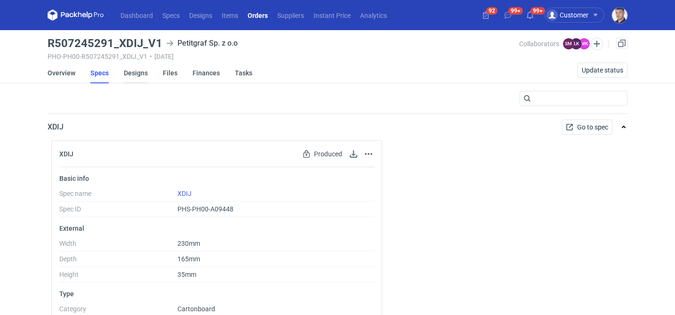
click at [141, 73] on link "Designs" at bounding box center [136, 73] width 24 height 21
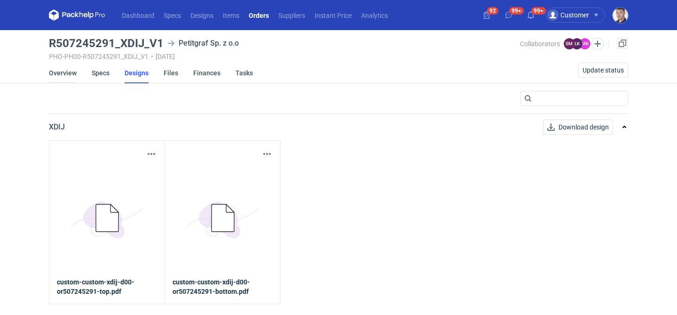
click at [57, 73] on link "Overview" at bounding box center [63, 73] width 28 height 21
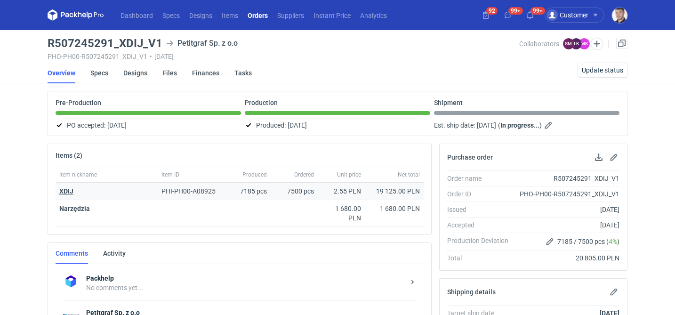
click at [71, 189] on strong "XDIJ" at bounding box center [66, 191] width 14 height 8
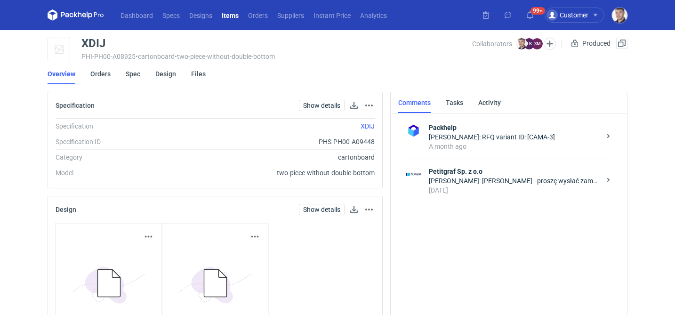
click at [514, 193] on div "21 days ago" at bounding box center [515, 189] width 172 height 9
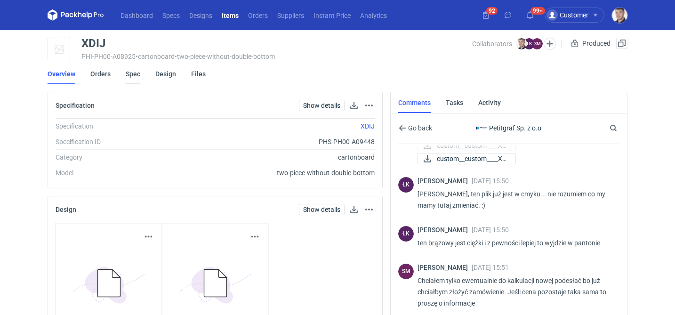
click at [134, 77] on link "Spec" at bounding box center [133, 74] width 15 height 21
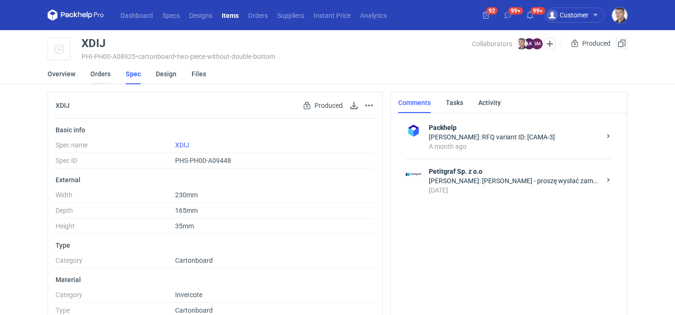
click at [90, 74] on link "Orders" at bounding box center [100, 74] width 20 height 21
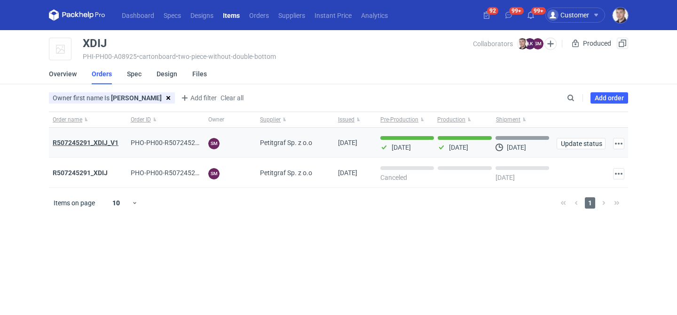
click at [103, 143] on strong "R507245291_XDIJ_V1" at bounding box center [86, 143] width 66 height 8
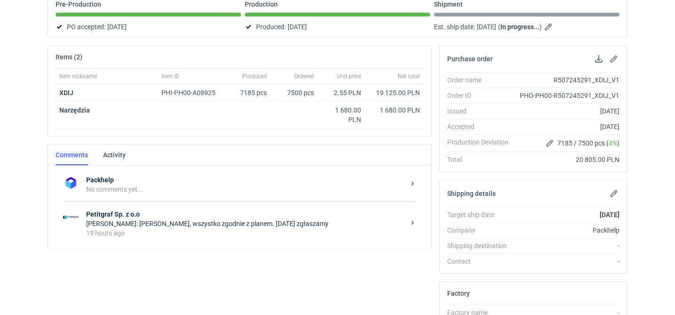
click at [223, 234] on div "19 hours ago" at bounding box center [245, 232] width 319 height 9
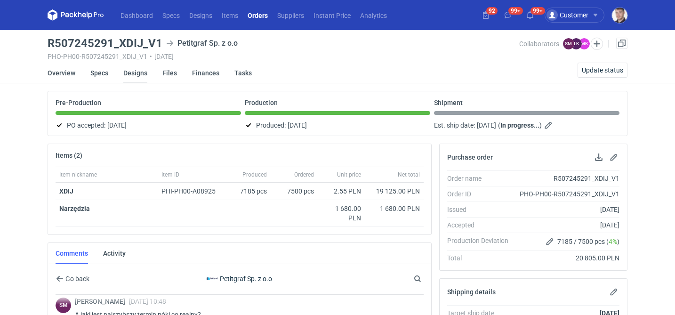
click at [133, 74] on link "Designs" at bounding box center [135, 73] width 24 height 21
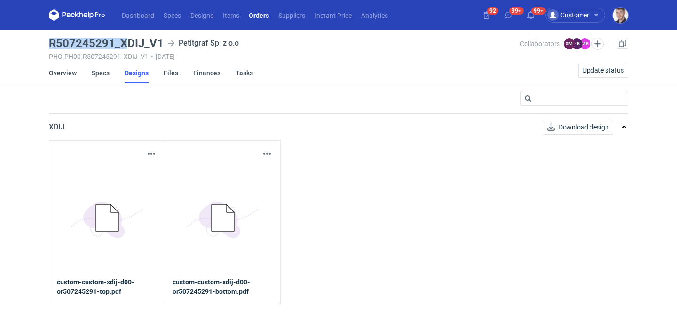
drag, startPoint x: 48, startPoint y: 43, endPoint x: 123, endPoint y: 40, distance: 75.3
click at [123, 40] on main "R507245291_XDIJ_V1 Petitgraf Sp. z o.o PHO-PH00-R507245291_XDIJ_V1 • 05/09/2025…" at bounding box center [338, 172] width 587 height 285
click at [66, 40] on h3 "R507245291_XDIJ_V1" at bounding box center [106, 43] width 115 height 11
drag, startPoint x: 49, startPoint y: 40, endPoint x: 143, endPoint y: 41, distance: 93.2
click at [143, 41] on h3 "R507245291_XDIJ_V1" at bounding box center [106, 43] width 115 height 11
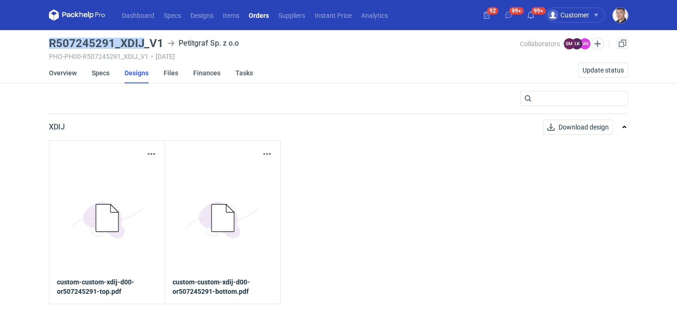
copy h3 "R507245291_XDIJ"
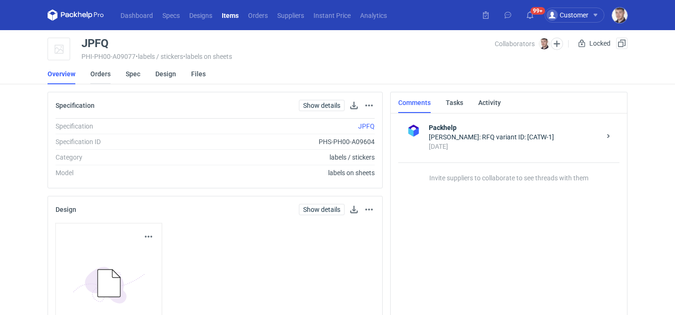
click at [104, 72] on link "Orders" at bounding box center [100, 74] width 20 height 21
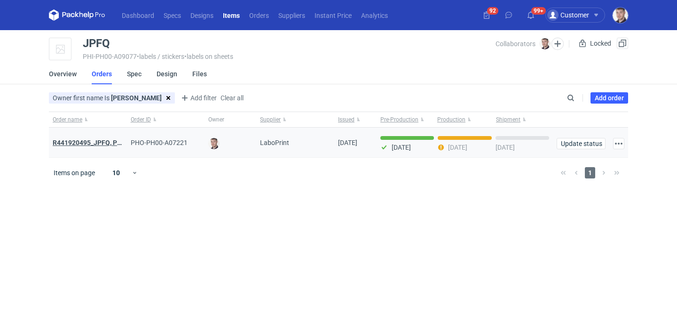
click at [97, 141] on strong "R441920495_JPFQ, PHIE, QSLV" at bounding box center [100, 143] width 94 height 8
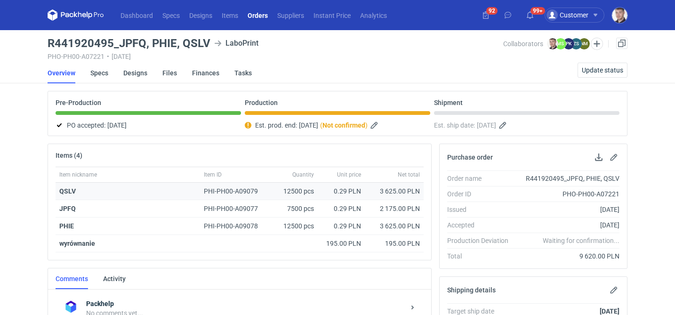
scroll to position [193, 0]
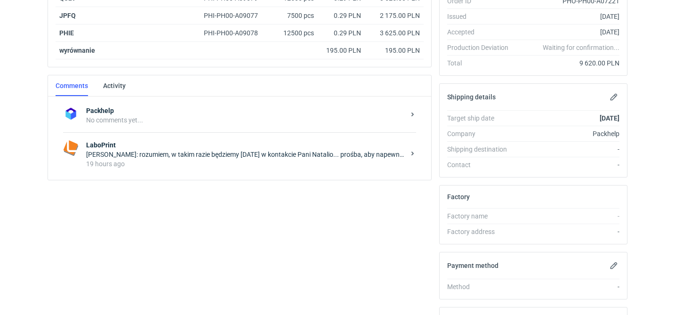
click at [201, 155] on div "[PERSON_NAME]: rozumiem, w takim razie będziemy [DATE] w kontakcie Pani Natalio…" at bounding box center [245, 154] width 319 height 9
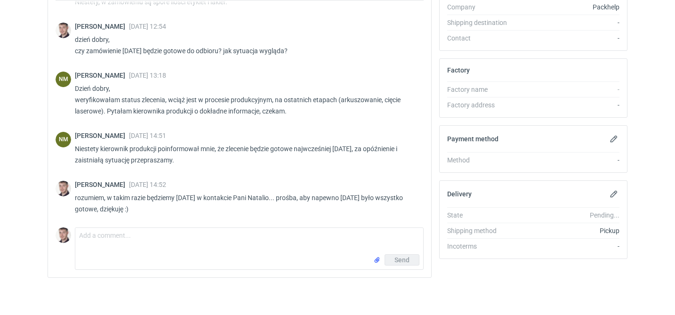
scroll to position [320, 0]
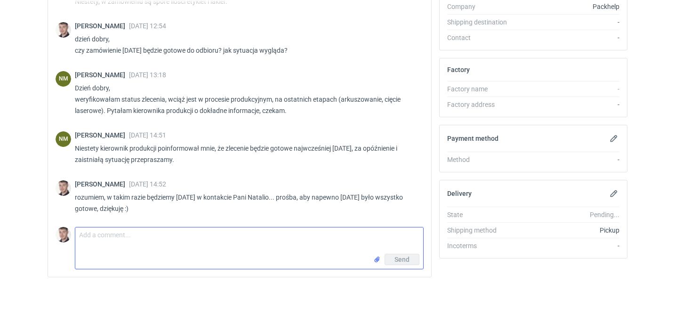
click at [140, 235] on textarea "Comment message" at bounding box center [249, 240] width 348 height 26
type textarea "Pani Natalio będzie [DATE] gotowe, dostaniemy raporty?"
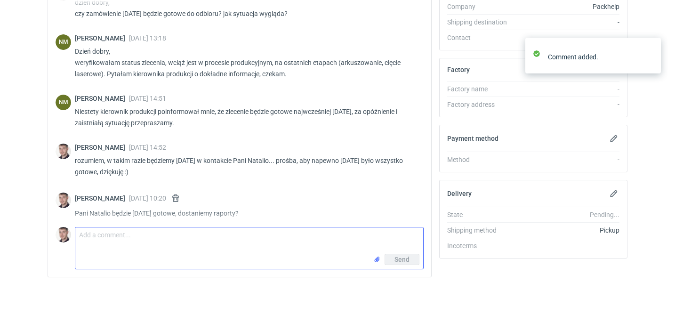
scroll to position [203, 0]
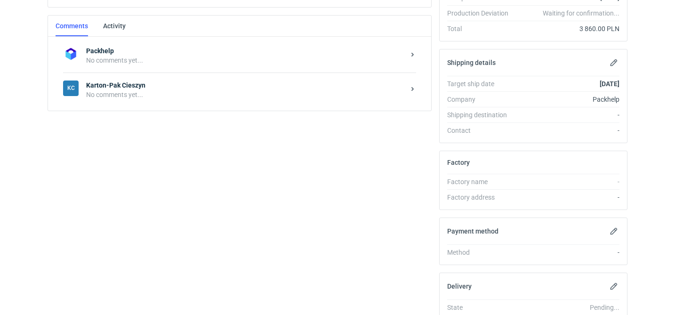
scroll to position [301, 0]
